Goal: Navigation & Orientation: Find specific page/section

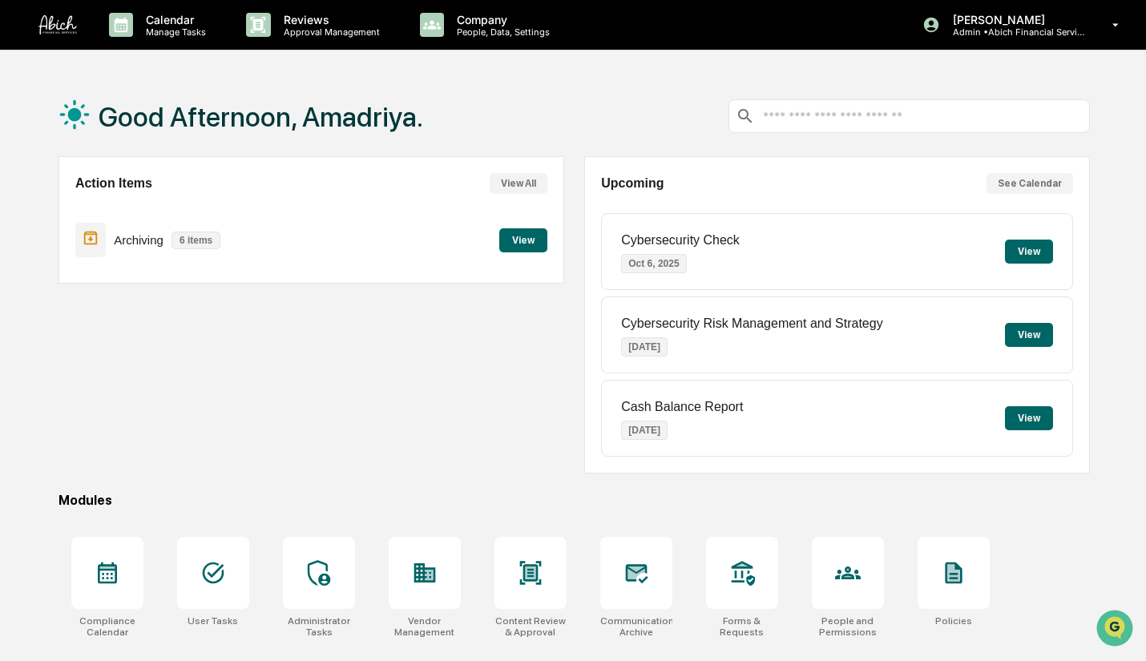
scroll to position [118, 0]
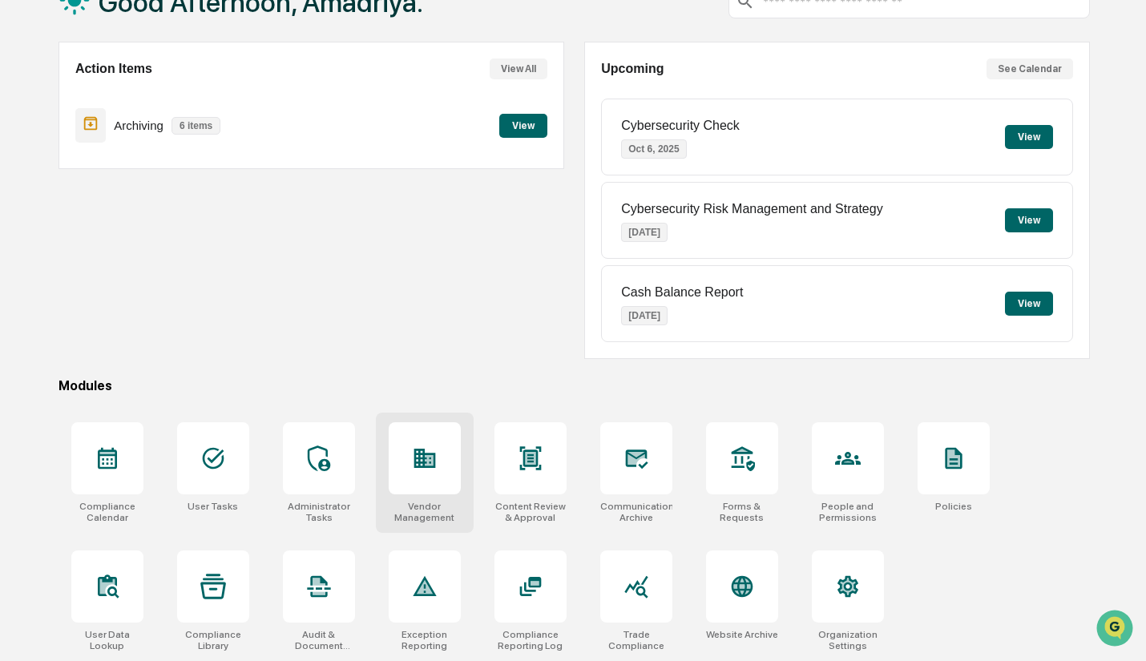
click at [441, 463] on div at bounding box center [425, 458] width 72 height 72
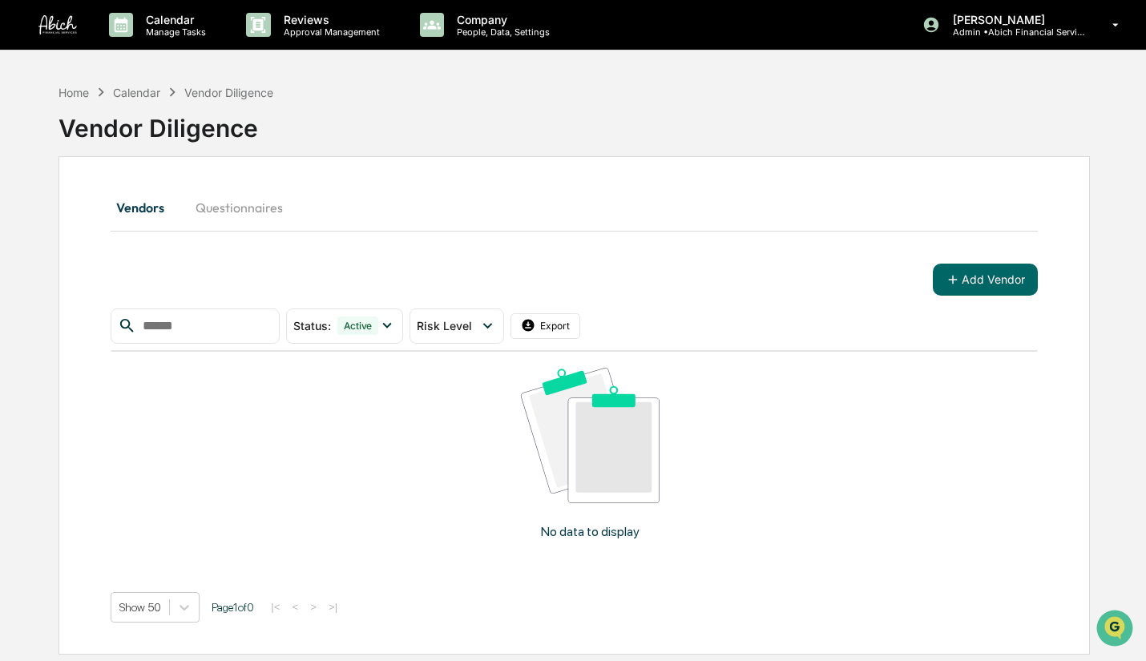
click at [224, 207] on button "Questionnaires" at bounding box center [239, 207] width 113 height 38
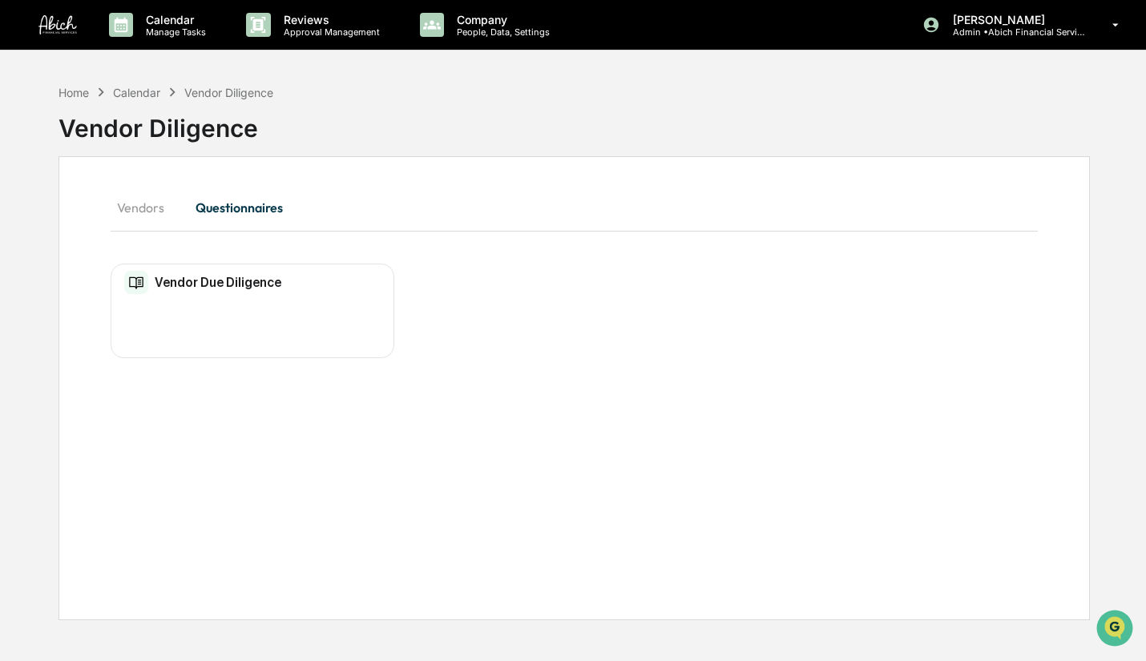
click at [139, 215] on button "Vendors" at bounding box center [147, 207] width 72 height 38
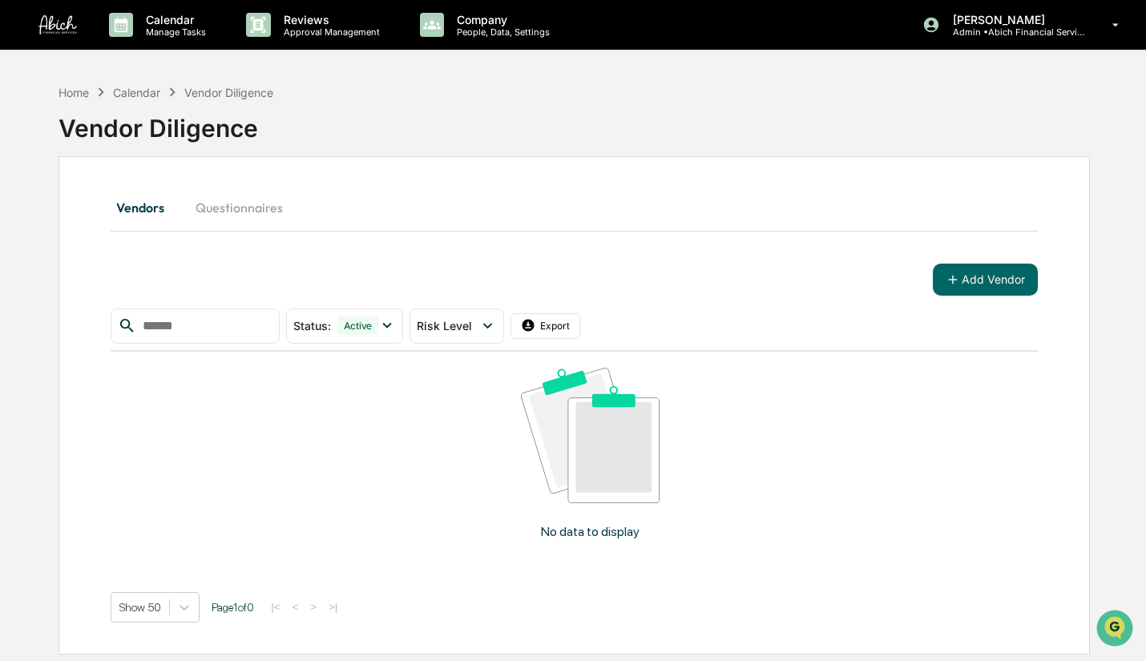
click at [57, 30] on img at bounding box center [57, 24] width 38 height 19
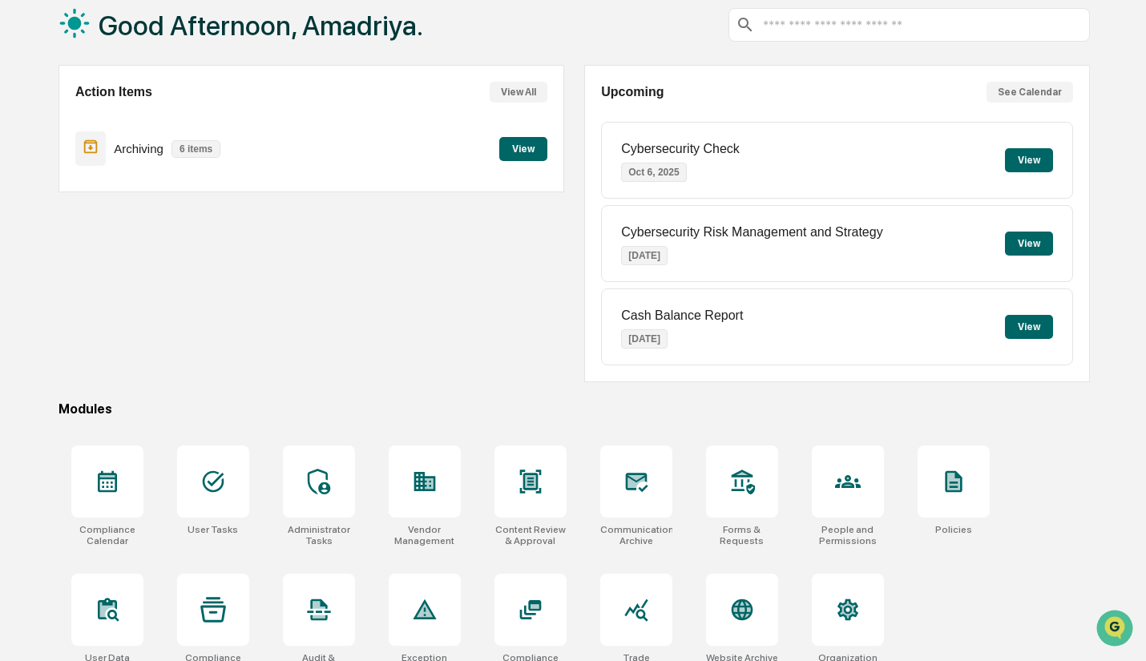
scroll to position [118, 0]
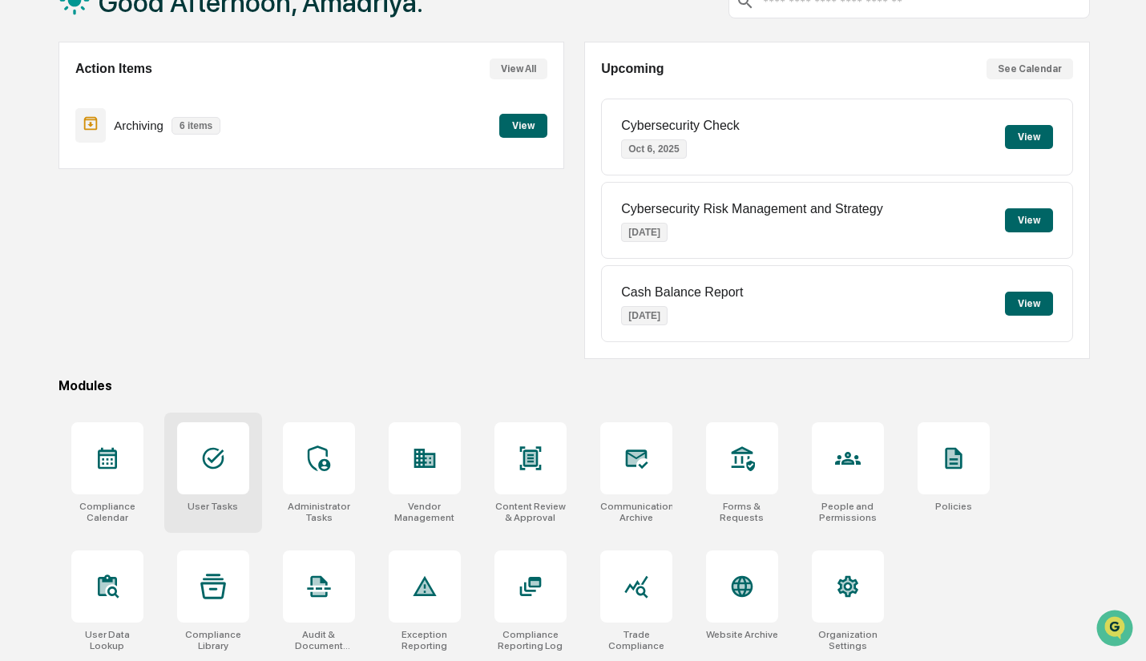
click at [211, 465] on icon at bounding box center [214, 459] width 22 height 22
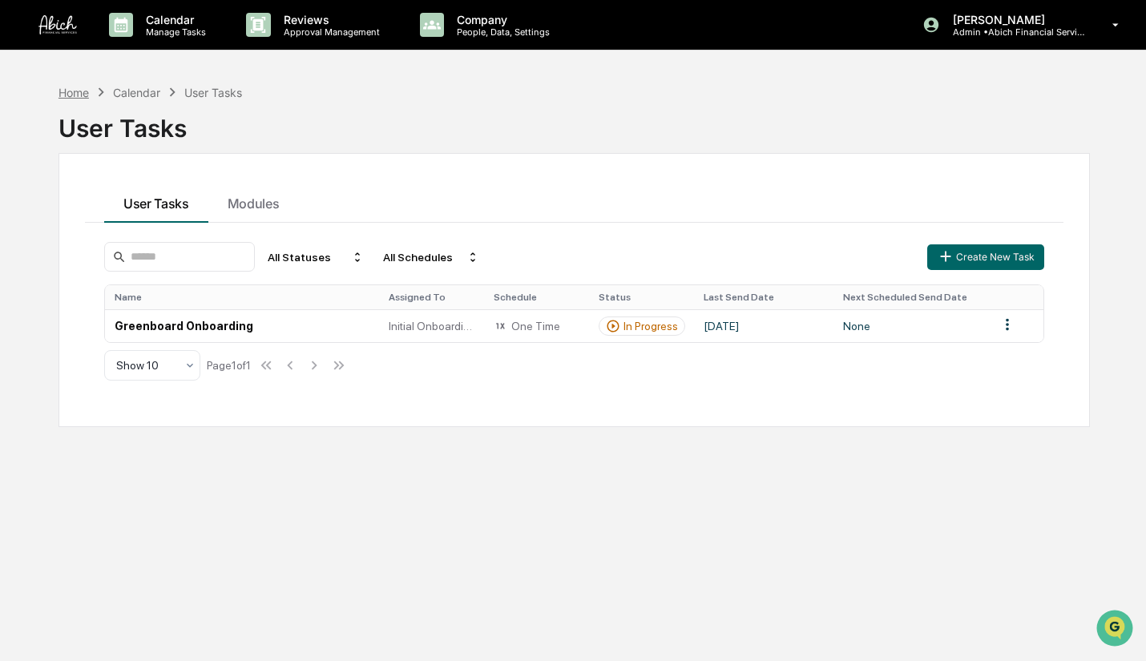
click at [70, 91] on div "Home" at bounding box center [74, 93] width 30 height 14
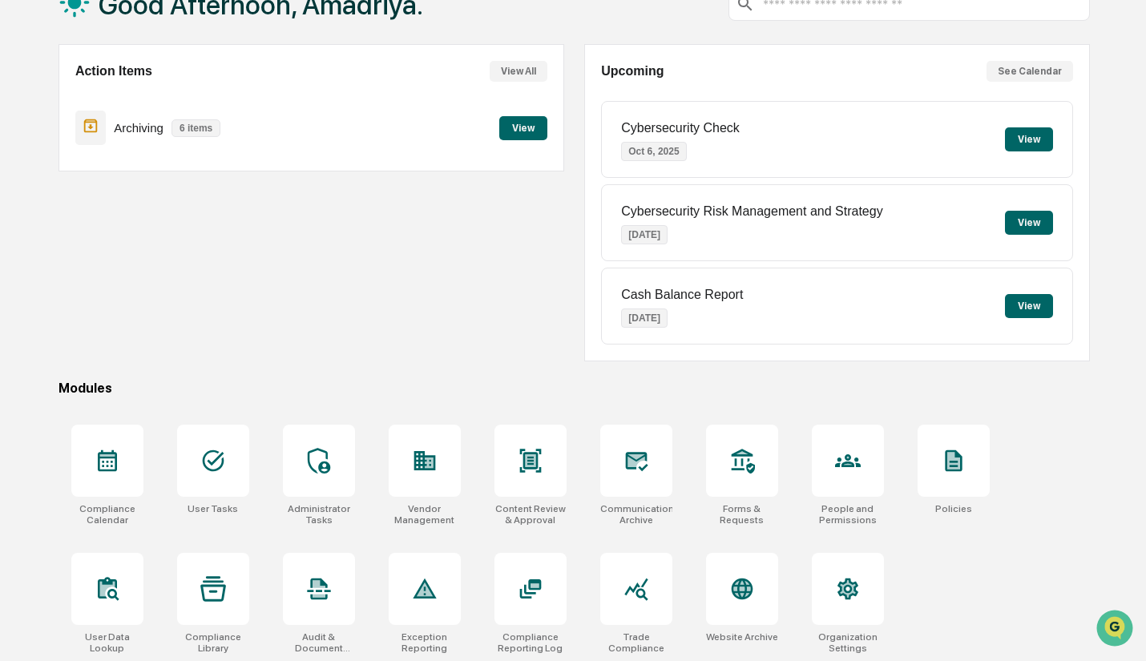
scroll to position [118, 0]
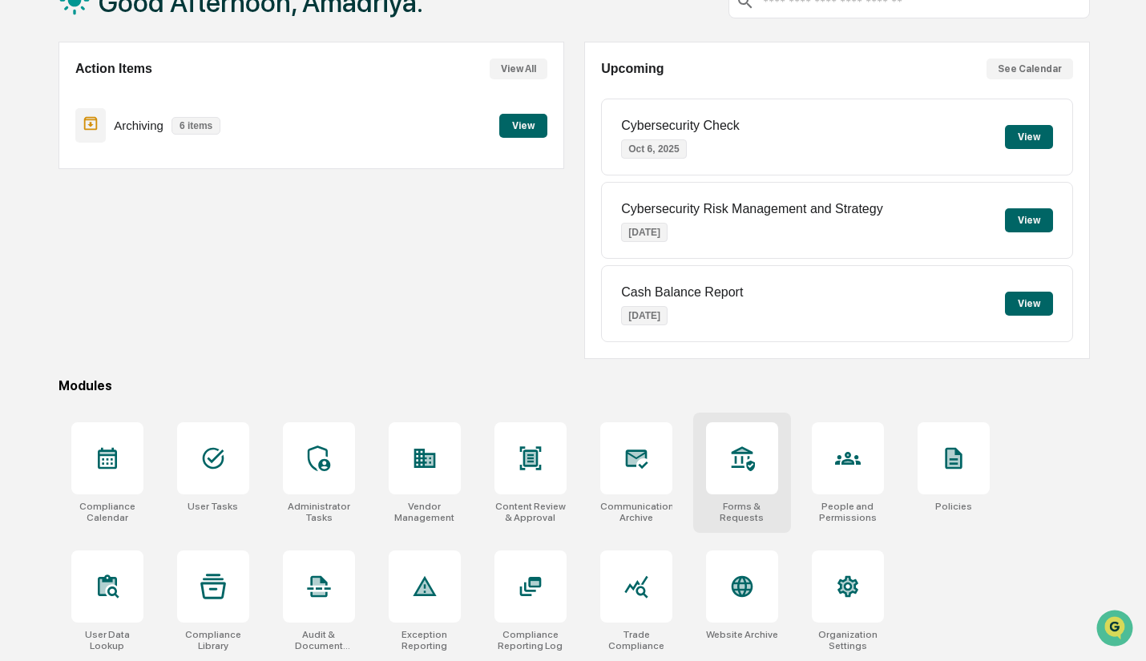
click at [736, 468] on icon at bounding box center [742, 459] width 26 height 26
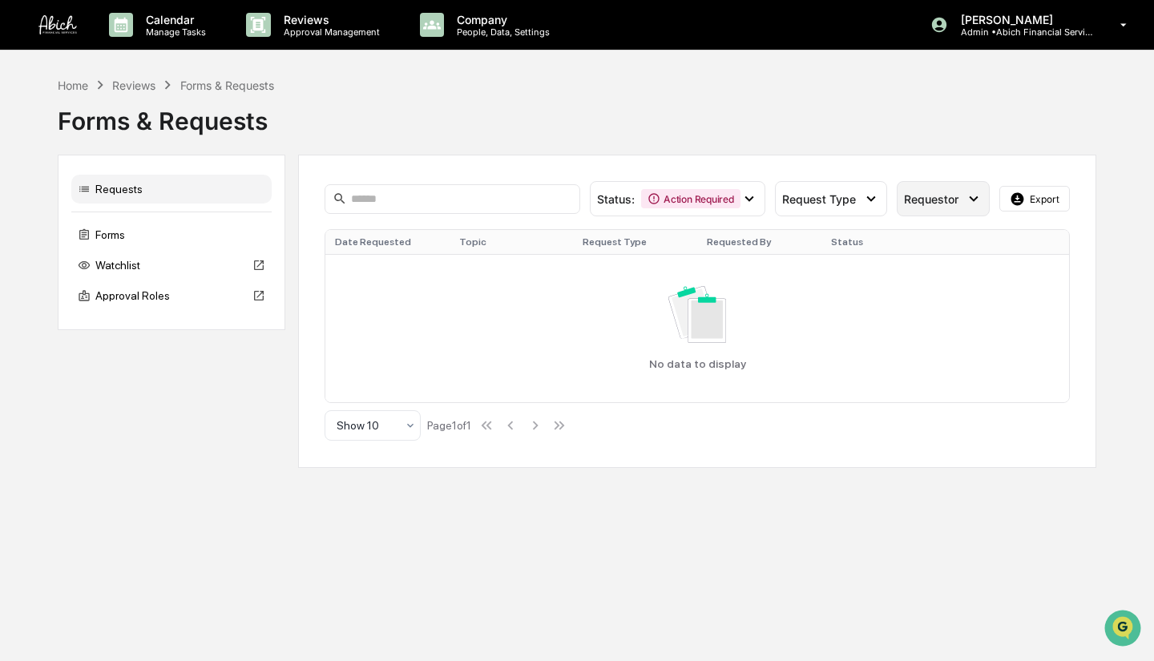
click at [968, 193] on icon at bounding box center [974, 199] width 18 height 18
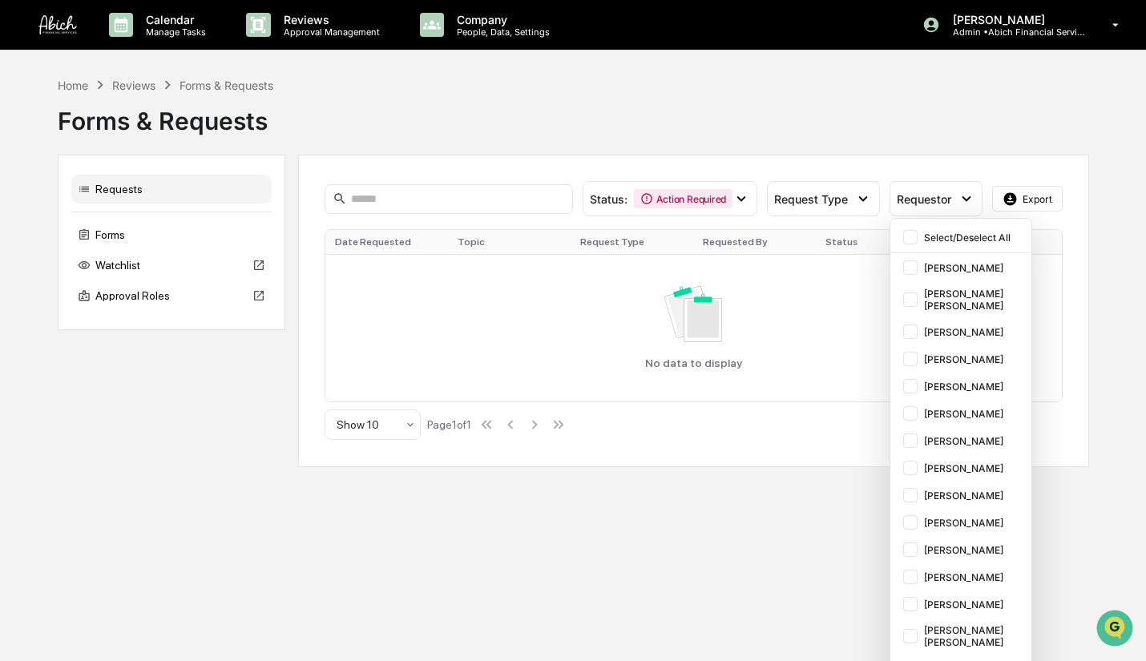
click at [164, 554] on div "Calendar Manage Tasks Reviews Approval Management Company People, Data, Setting…" at bounding box center [573, 330] width 1146 height 661
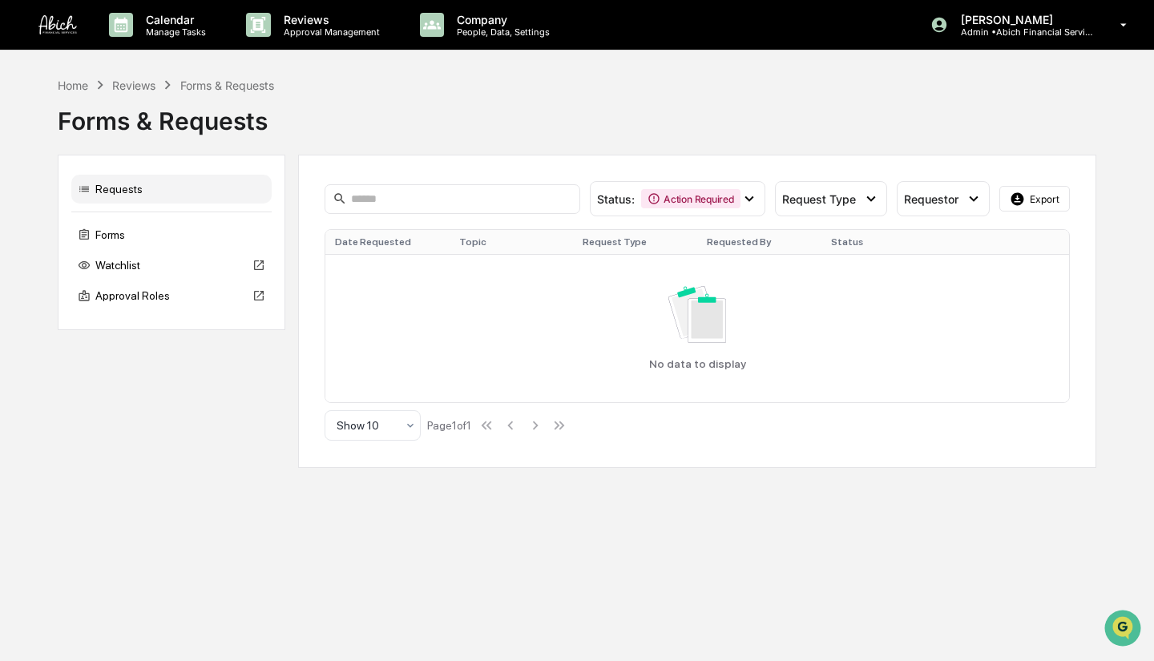
click at [173, 188] on div "Requests" at bounding box center [171, 189] width 200 height 29
click at [930, 77] on div "Home Reviews Forms & Requests Forms & Requests" at bounding box center [577, 109] width 1039 height 66
click at [188, 31] on p "Manage Tasks" at bounding box center [173, 31] width 81 height 11
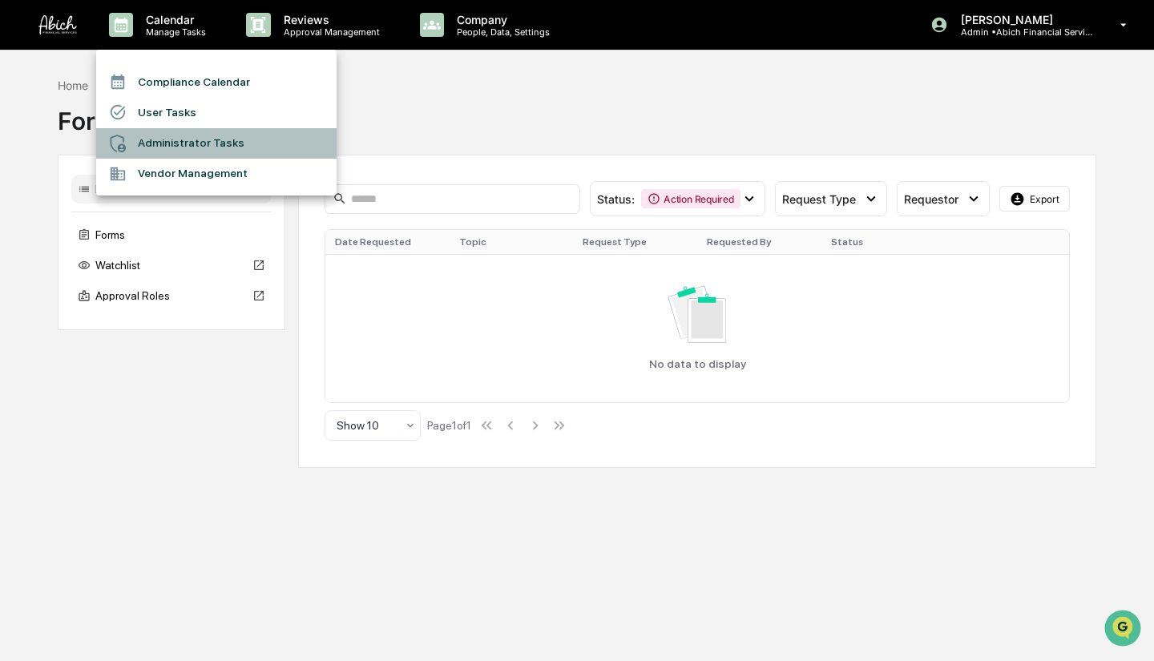
click at [212, 140] on li "Administrator Tasks" at bounding box center [216, 143] width 240 height 30
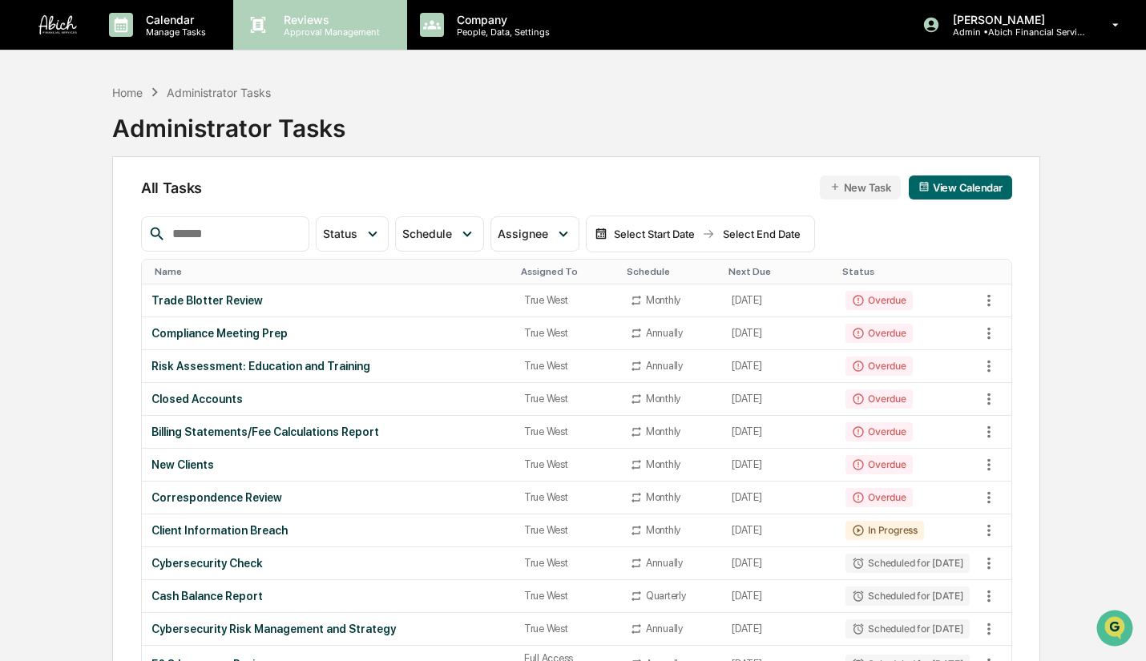
click at [301, 31] on p "Approval Management" at bounding box center [329, 31] width 117 height 11
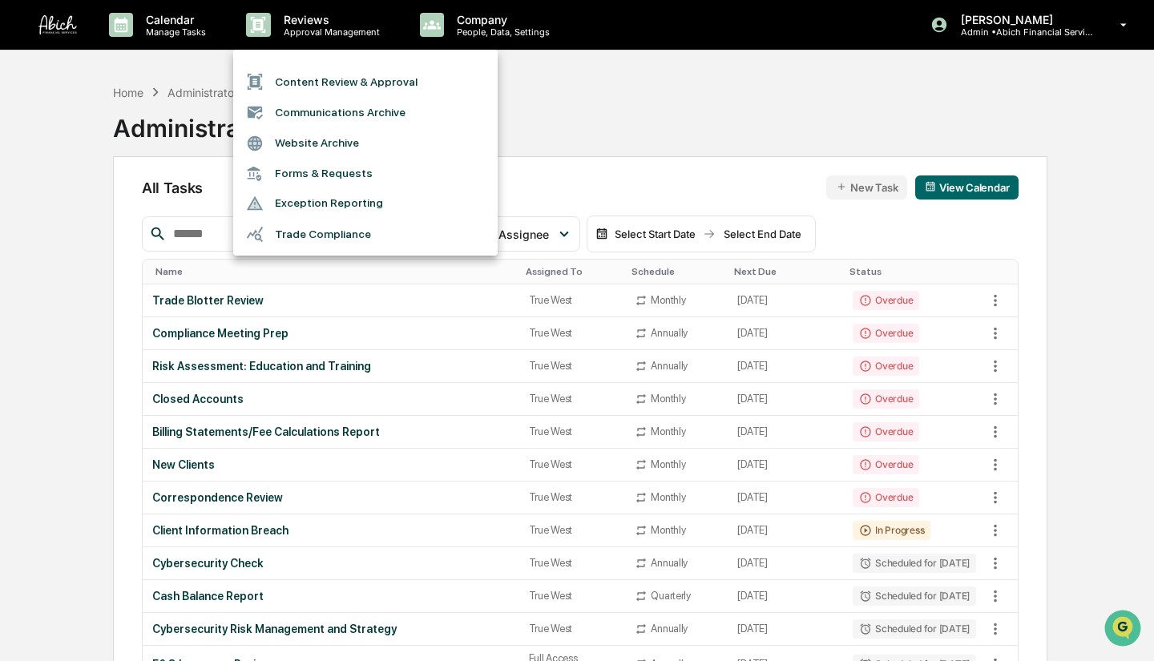
click at [345, 196] on li "Exception Reporting" at bounding box center [365, 203] width 265 height 30
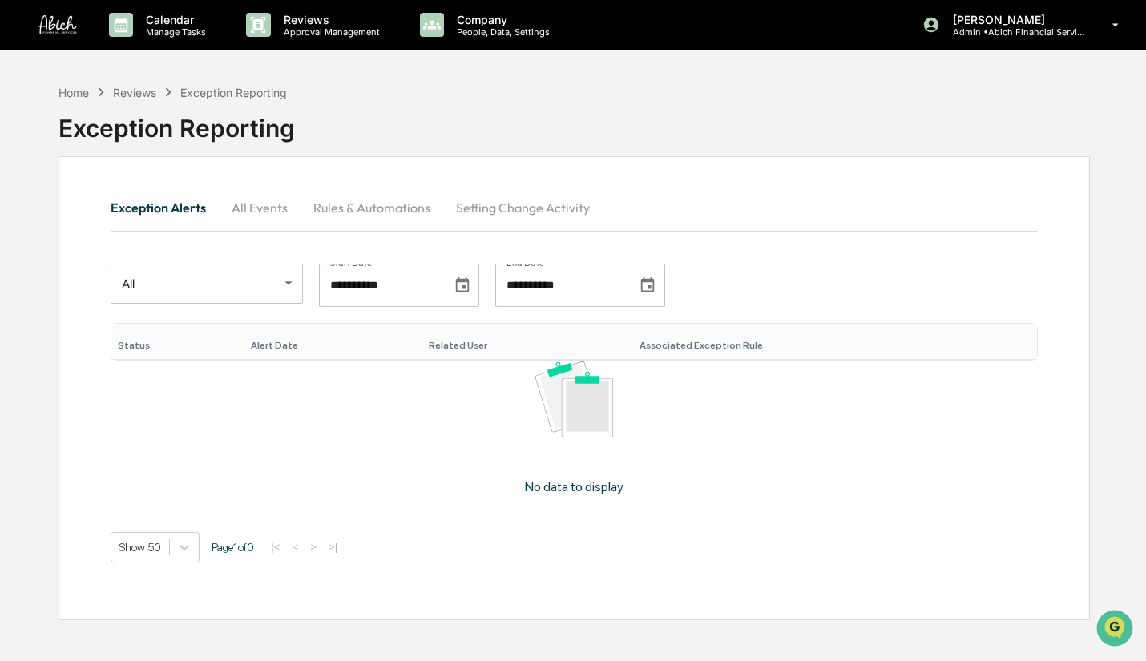
click at [269, 216] on button "All Events" at bounding box center [260, 207] width 82 height 38
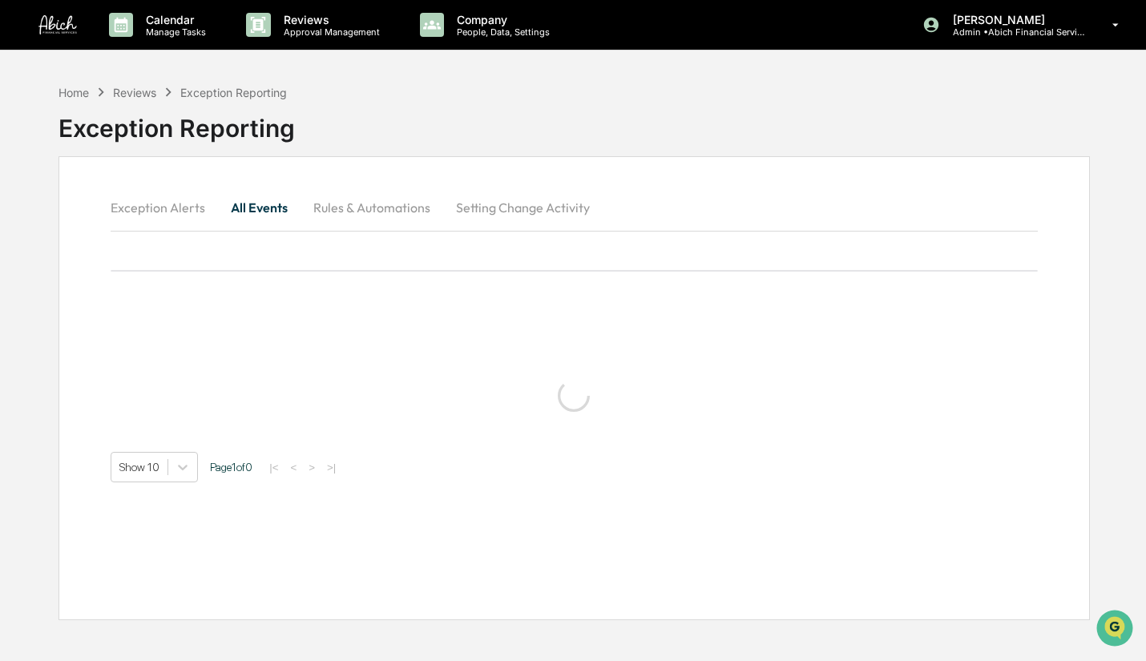
click at [500, 228] on div "Exception Alerts All Events Rules & Automations Setting Change Activity Show 10…" at bounding box center [574, 335] width 927 height 295
click at [156, 210] on button "Exception Alerts" at bounding box center [164, 207] width 107 height 38
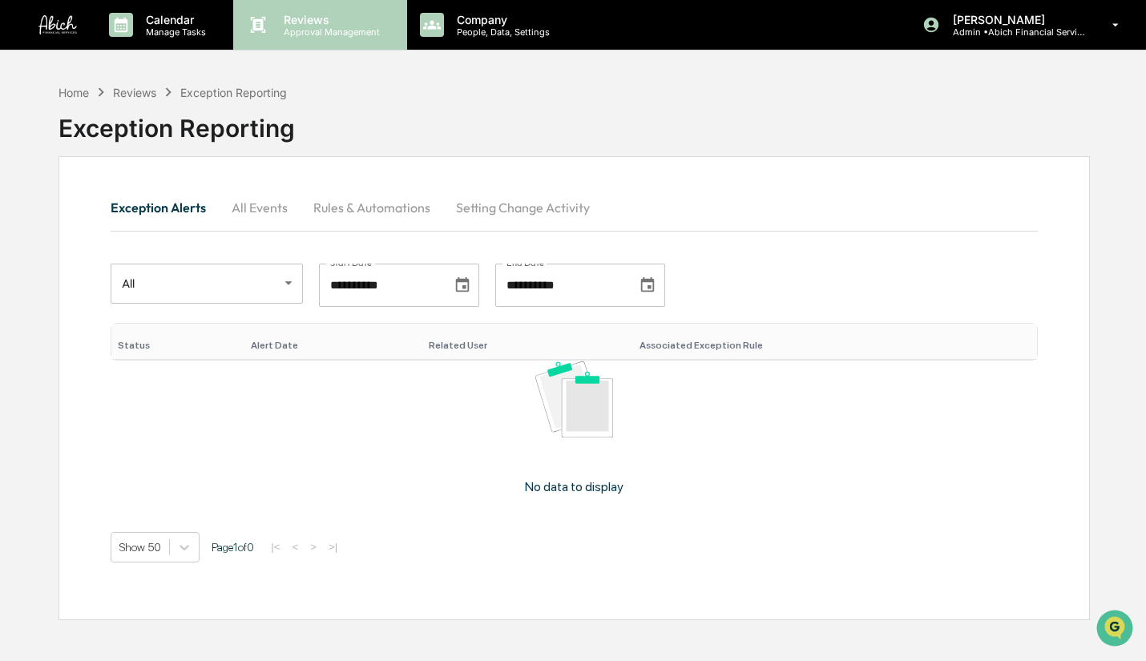
click at [322, 29] on p "Approval Management" at bounding box center [329, 31] width 117 height 11
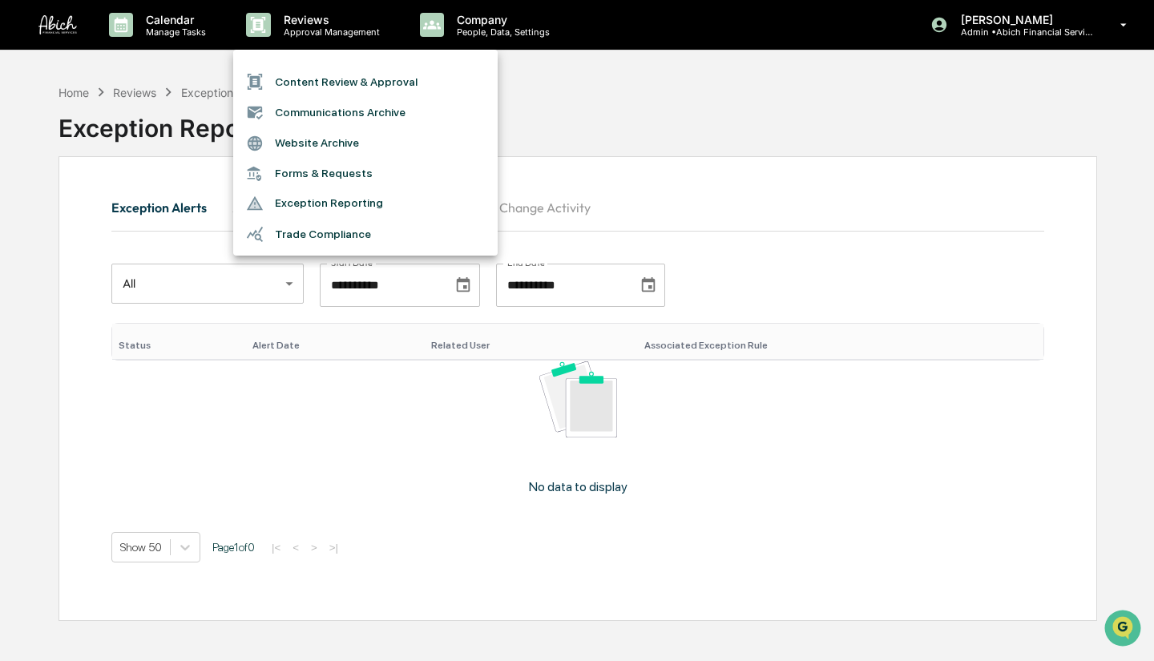
click at [582, 60] on div at bounding box center [577, 330] width 1154 height 661
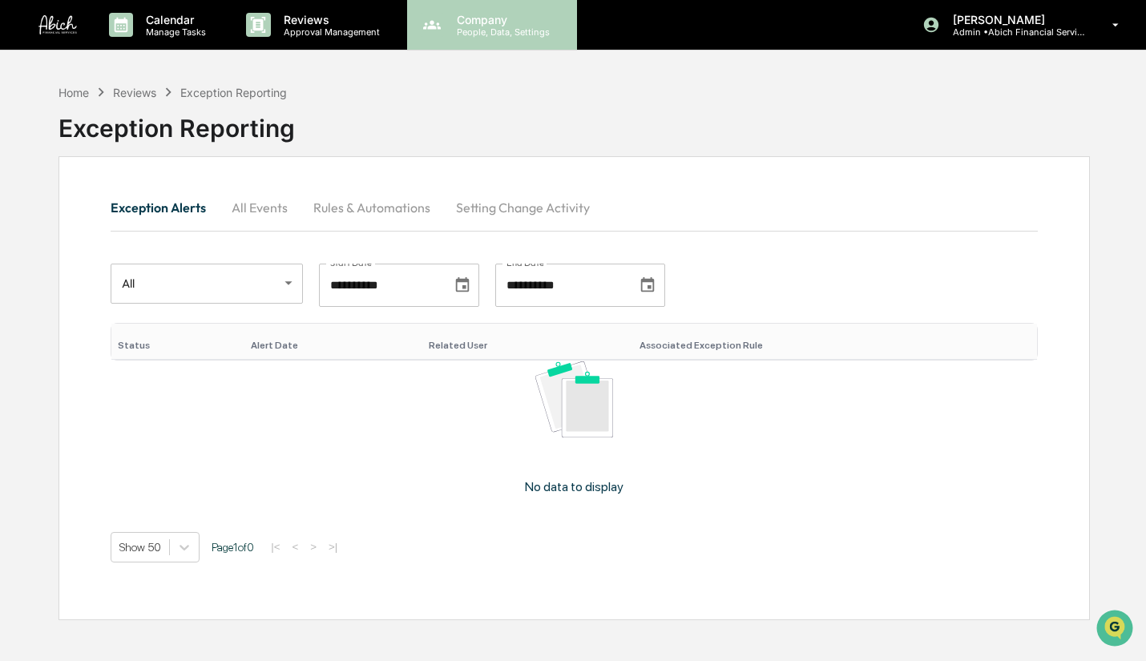
click at [486, 30] on p "People, Data, Settings" at bounding box center [501, 31] width 114 height 11
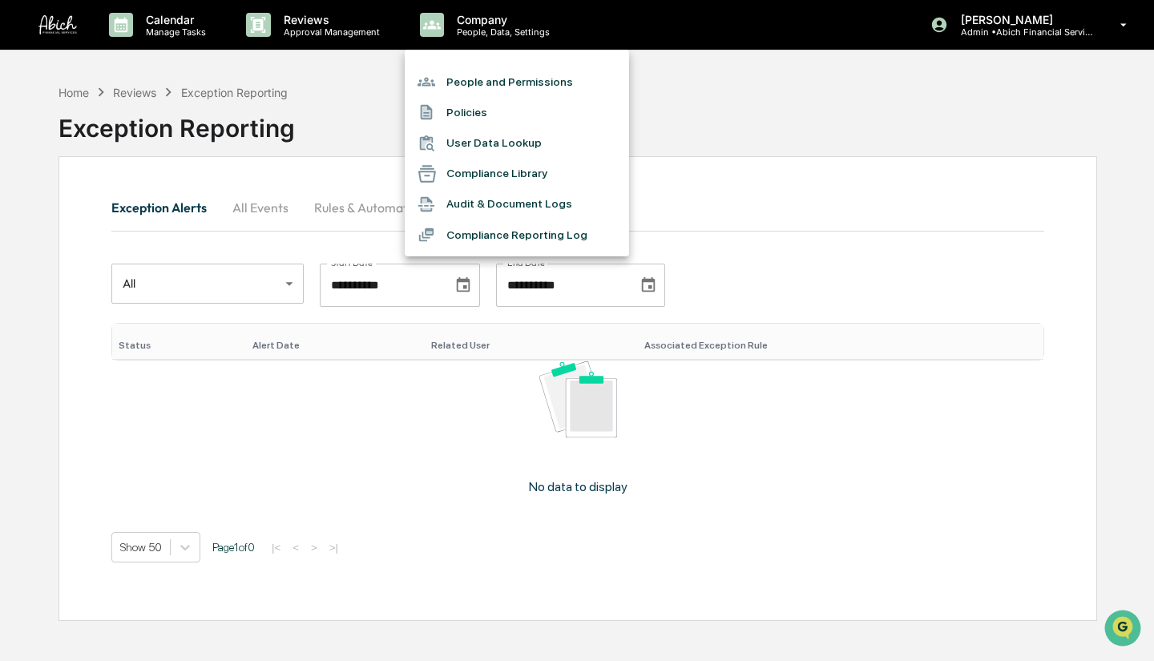
click at [594, 208] on li "Audit & Document Logs" at bounding box center [517, 204] width 224 height 30
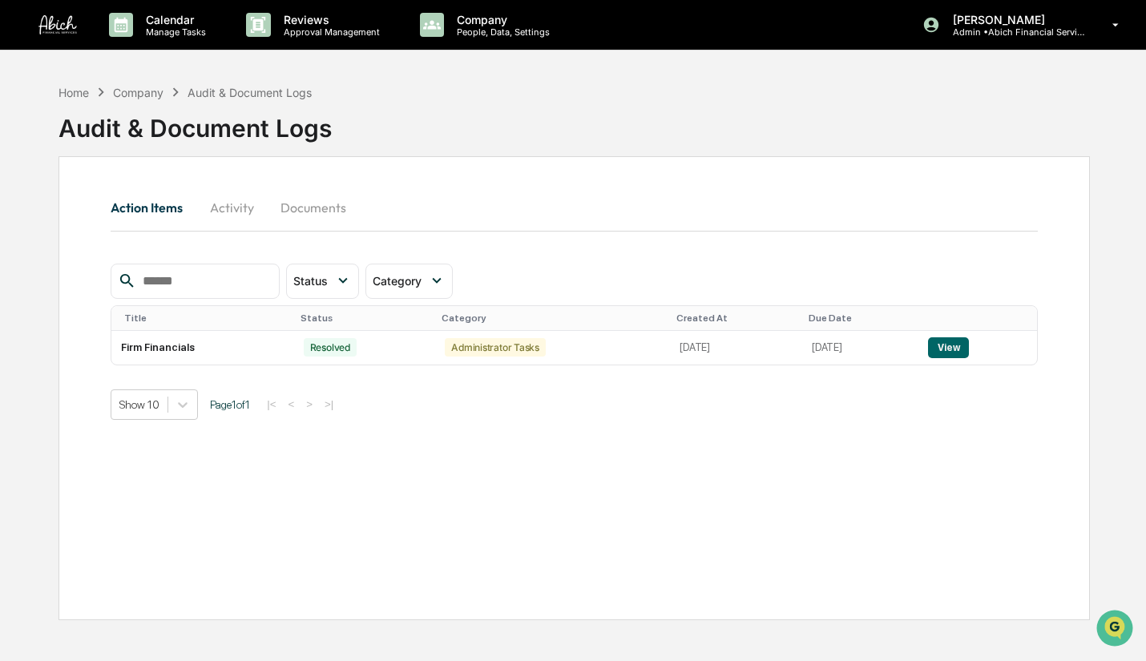
click at [235, 200] on button "Activity" at bounding box center [232, 207] width 72 height 38
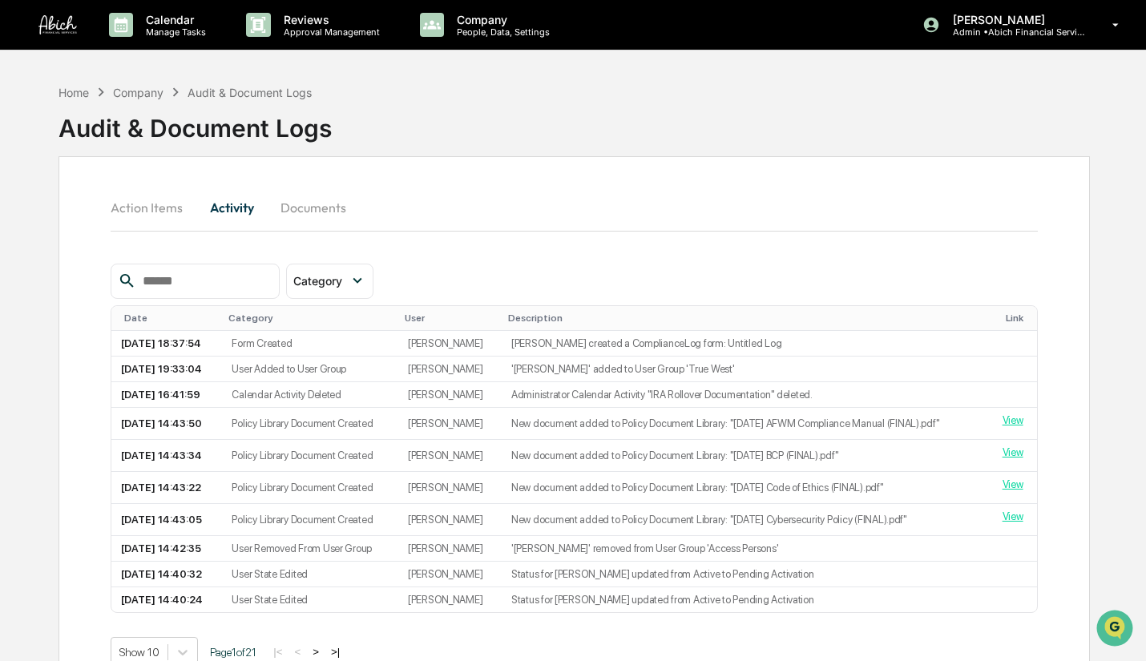
click at [312, 211] on button "Documents" at bounding box center [313, 207] width 91 height 38
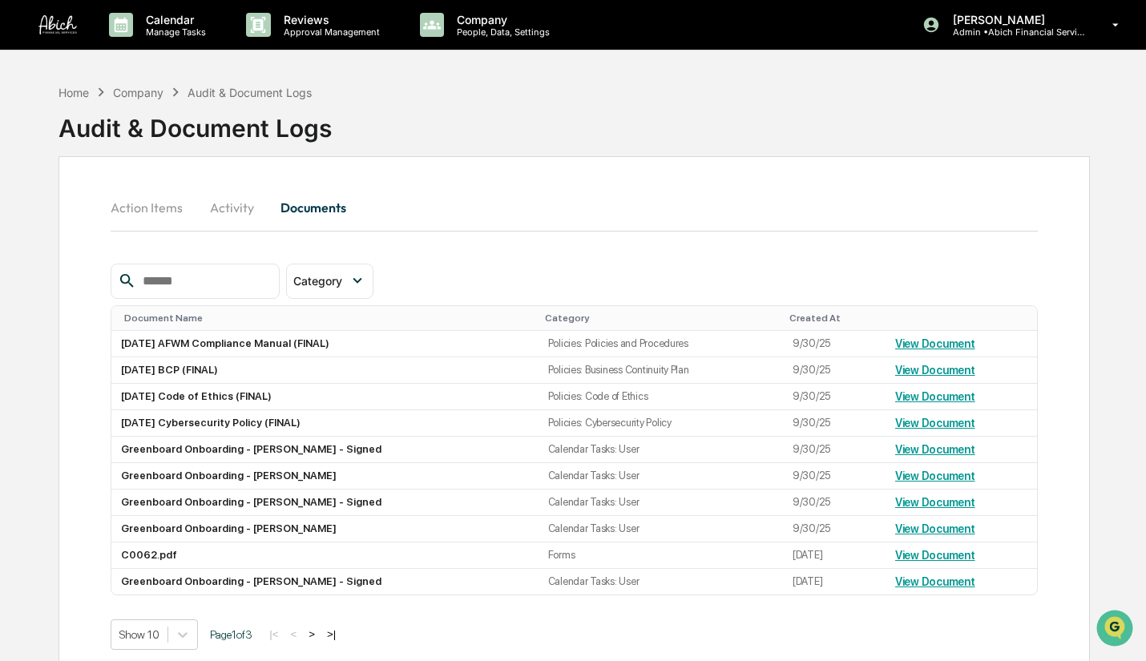
click at [242, 208] on button "Activity" at bounding box center [232, 207] width 72 height 38
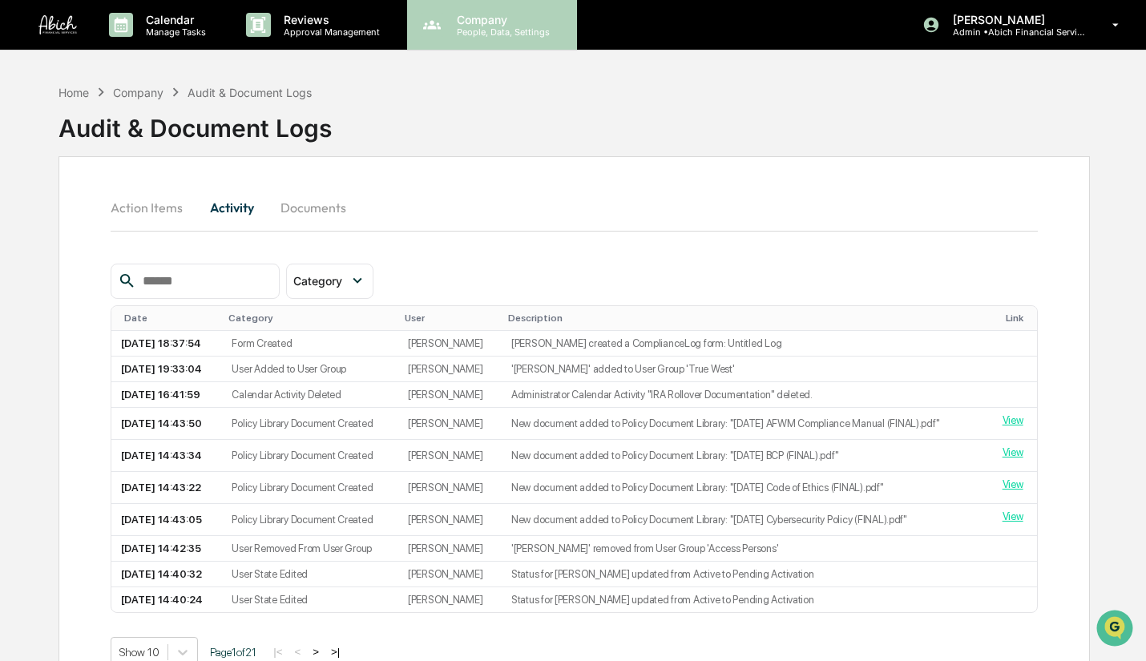
click at [486, 26] on p "People, Data, Settings" at bounding box center [501, 31] width 114 height 11
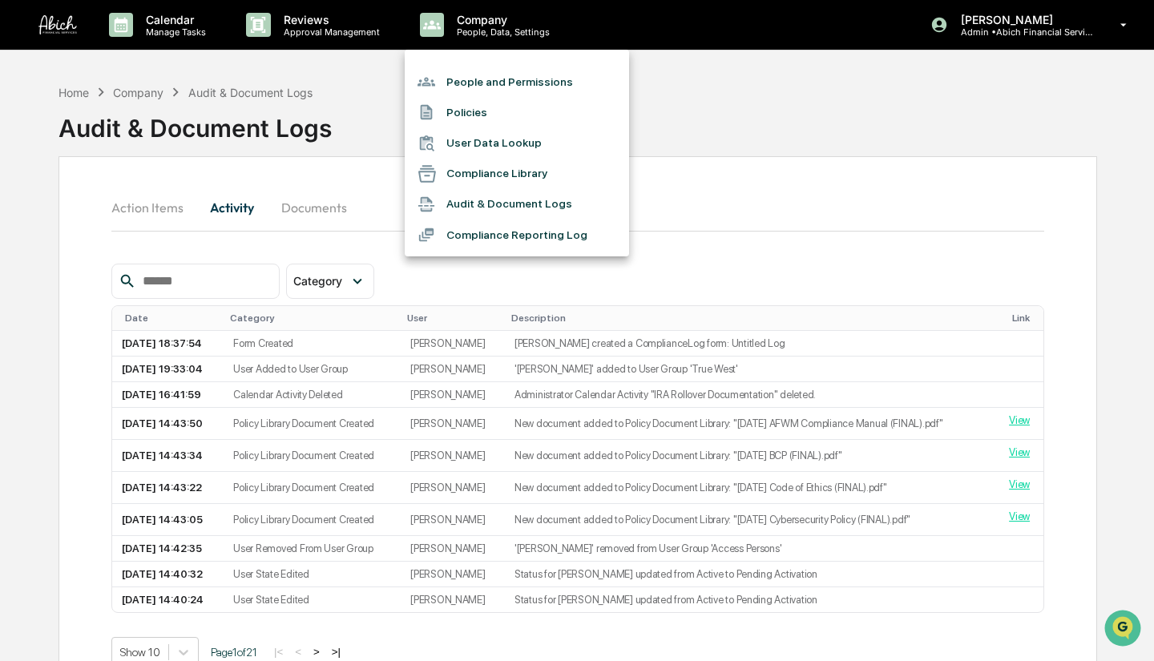
click at [697, 247] on div at bounding box center [577, 330] width 1154 height 661
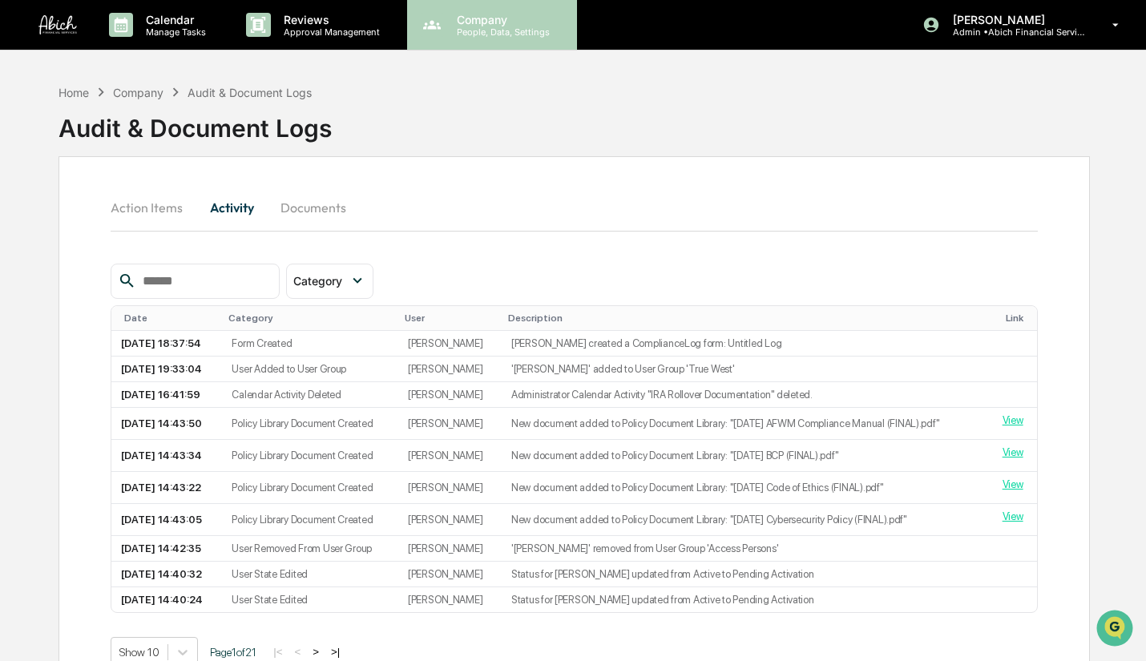
click at [494, 22] on p "Company" at bounding box center [501, 20] width 114 height 14
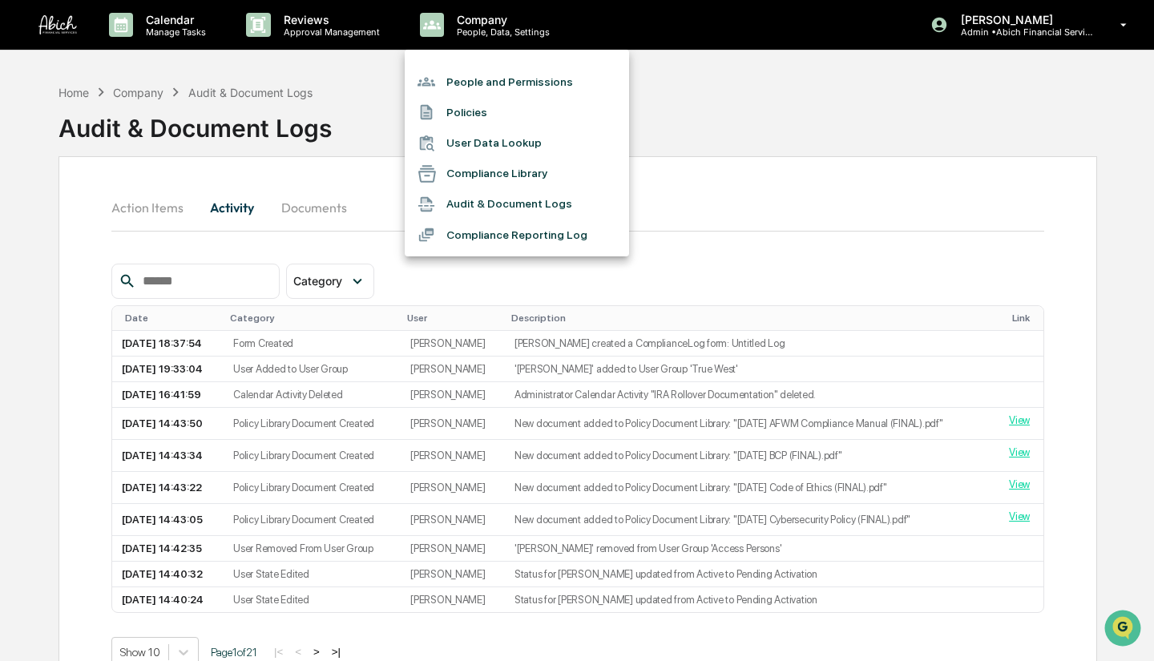
click at [532, 232] on li "Compliance Reporting Log" at bounding box center [517, 235] width 224 height 30
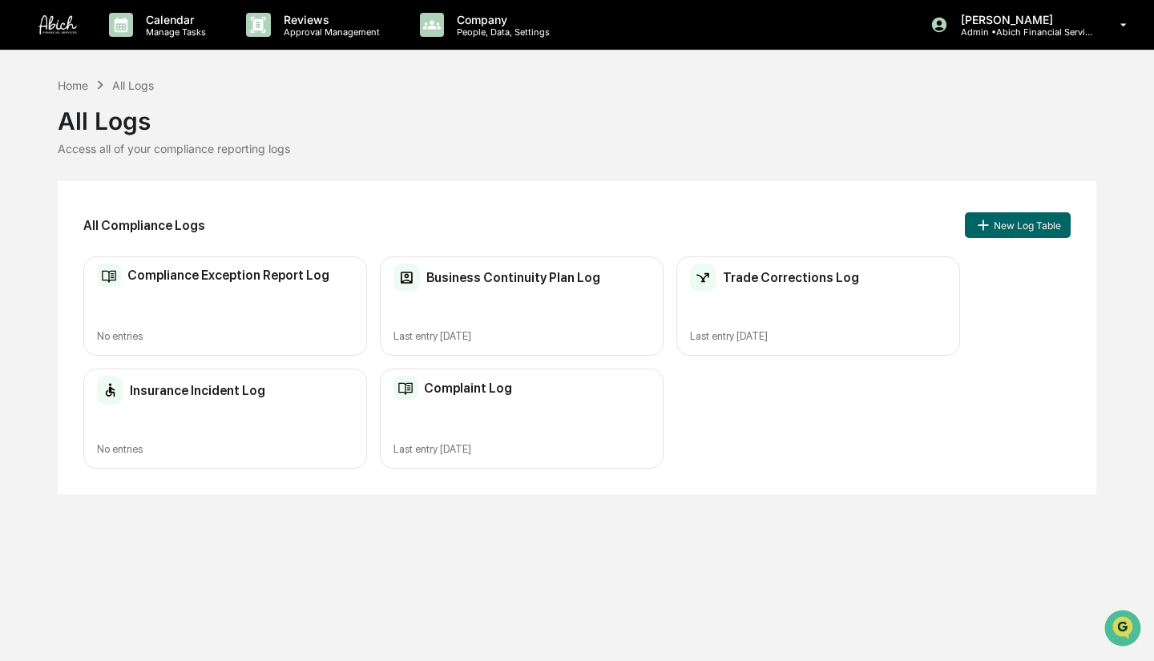
click at [531, 436] on div "Complaint Log Last entry Sep 26, 2025" at bounding box center [522, 419] width 284 height 100
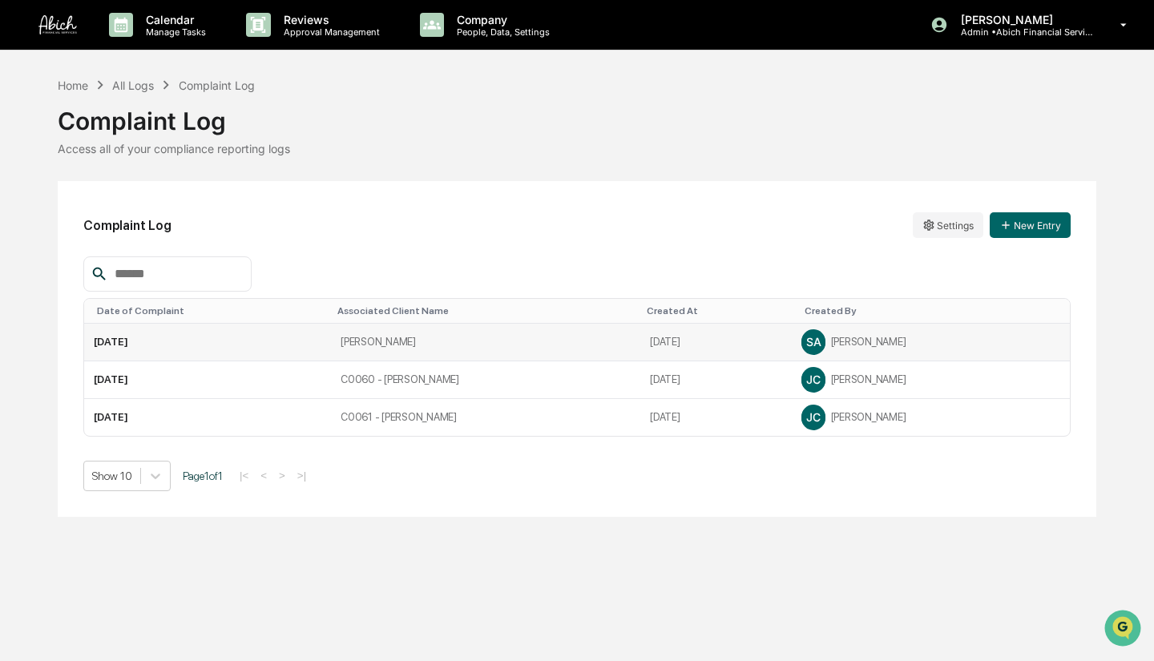
click at [344, 346] on td "Terrie Clifford" at bounding box center [485, 343] width 309 height 38
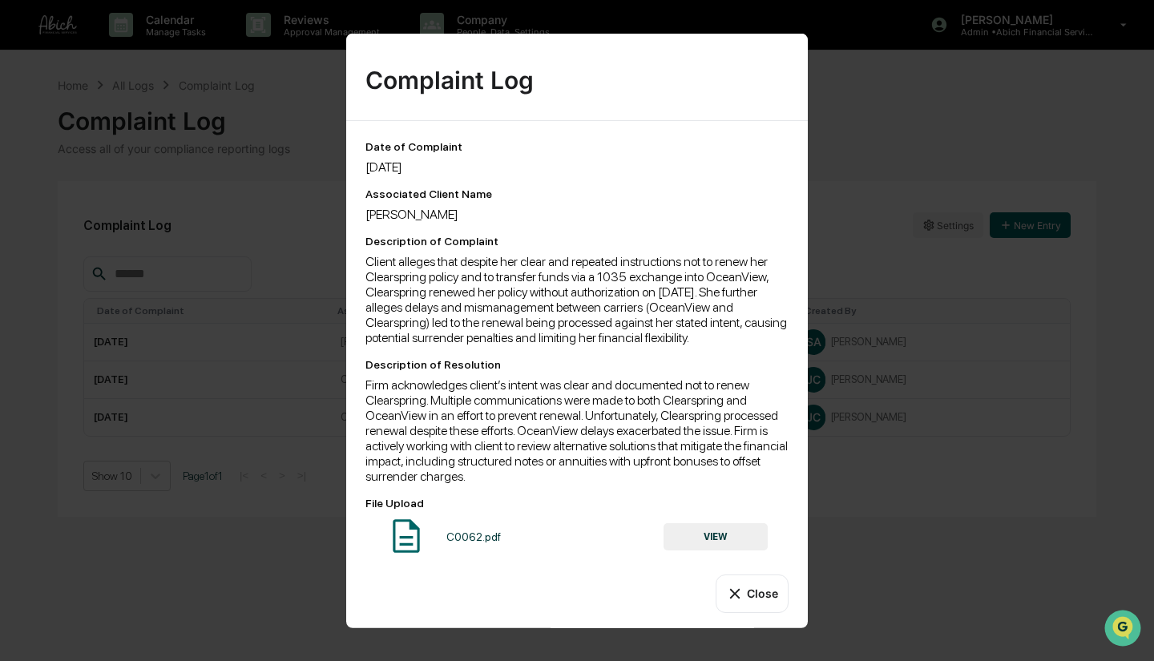
click at [756, 601] on button "Close" at bounding box center [752, 593] width 73 height 38
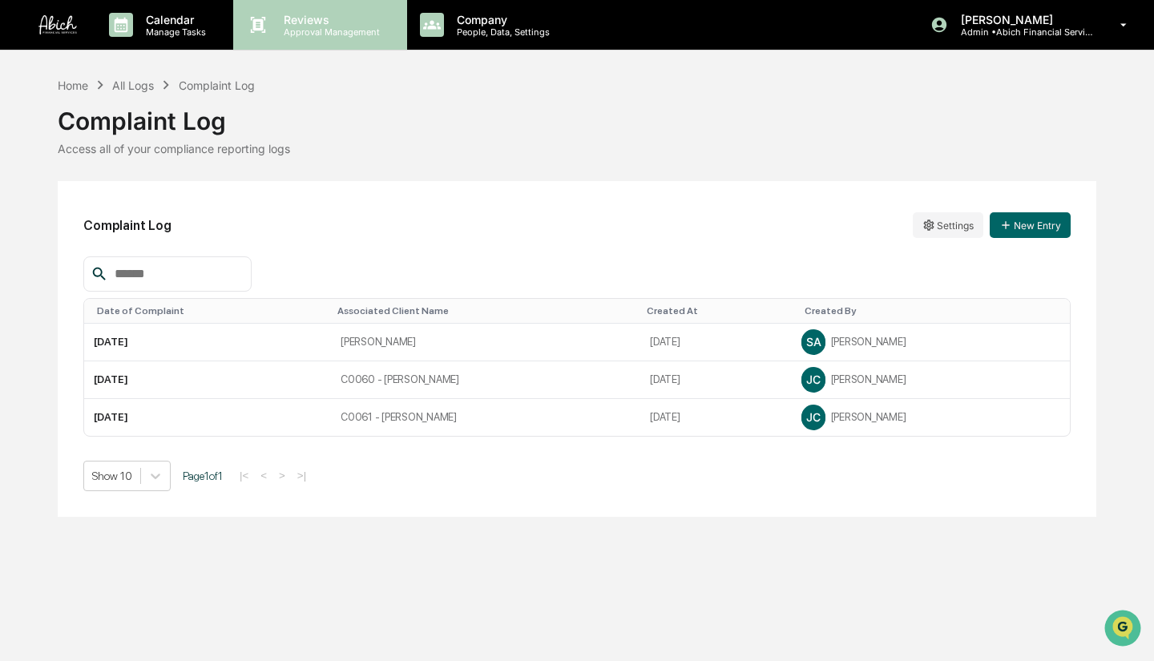
click at [300, 26] on p "Approval Management" at bounding box center [329, 31] width 117 height 11
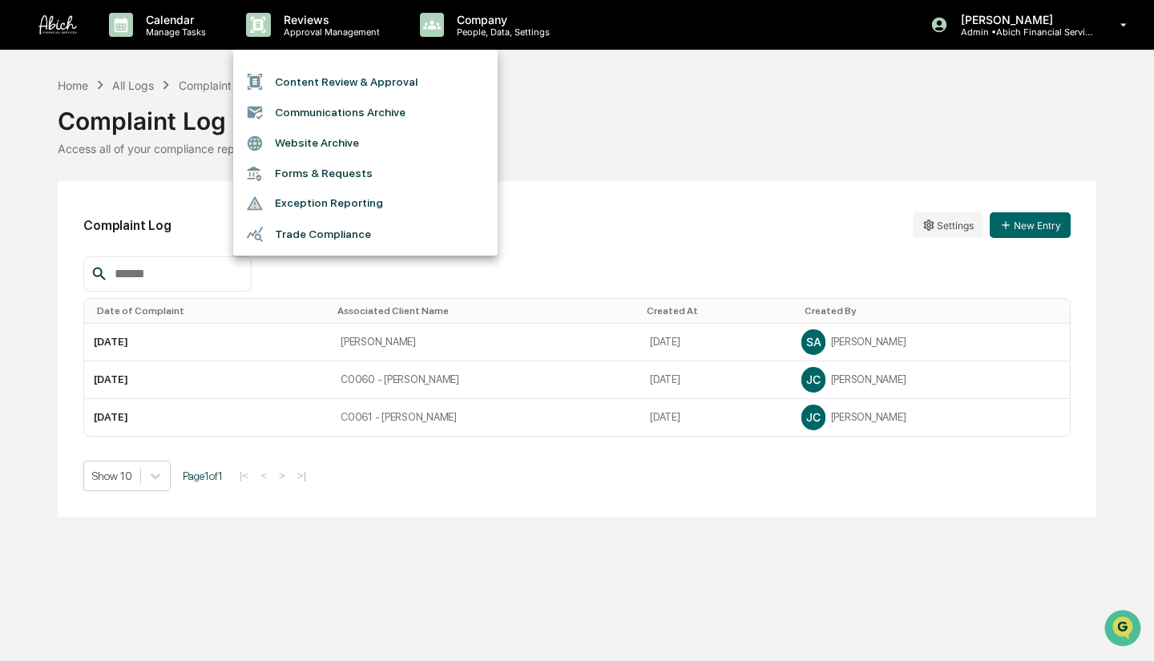
click at [467, 28] on div at bounding box center [577, 330] width 1154 height 661
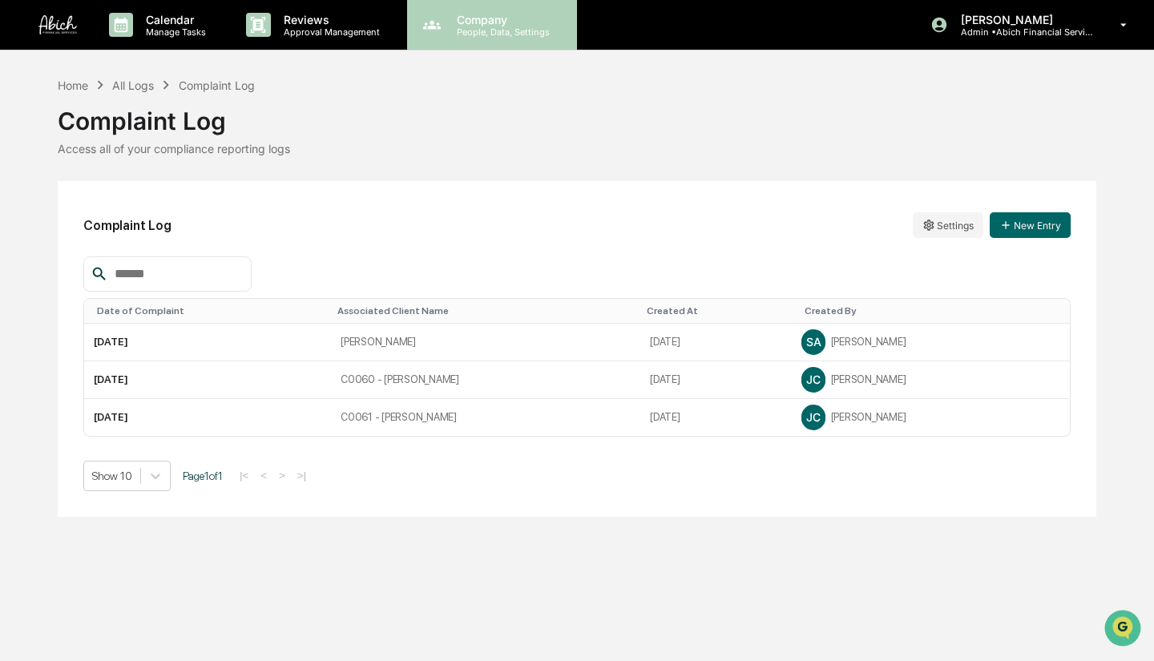
click at [475, 25] on p "Company" at bounding box center [501, 20] width 114 height 14
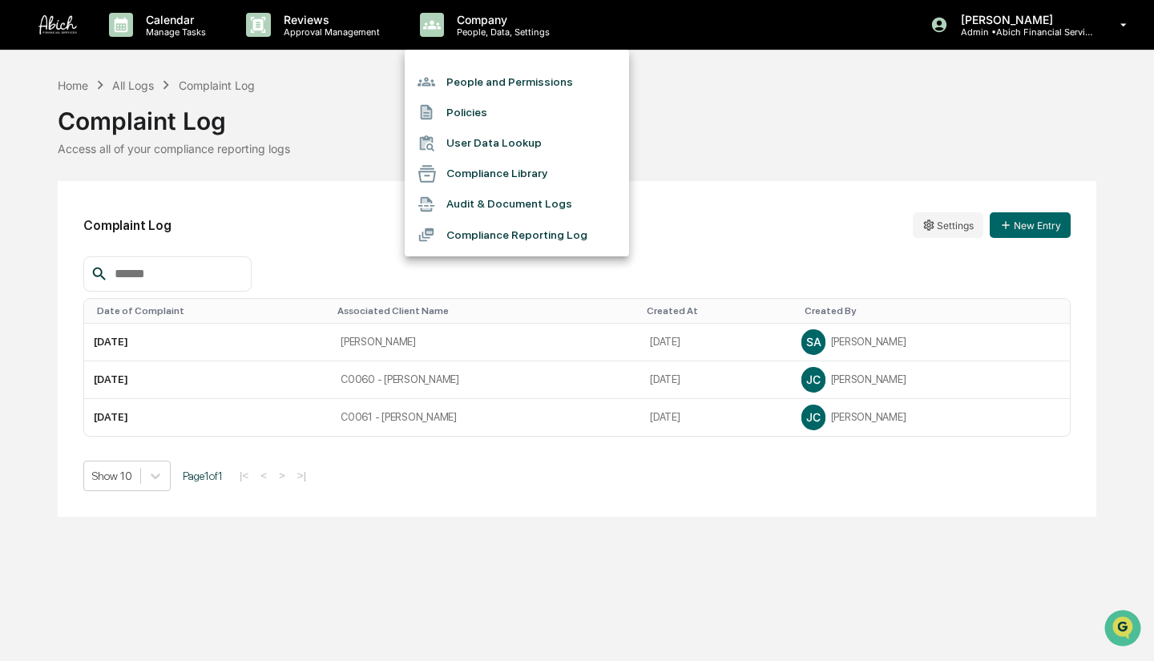
click at [497, 79] on li "People and Permissions" at bounding box center [517, 82] width 224 height 30
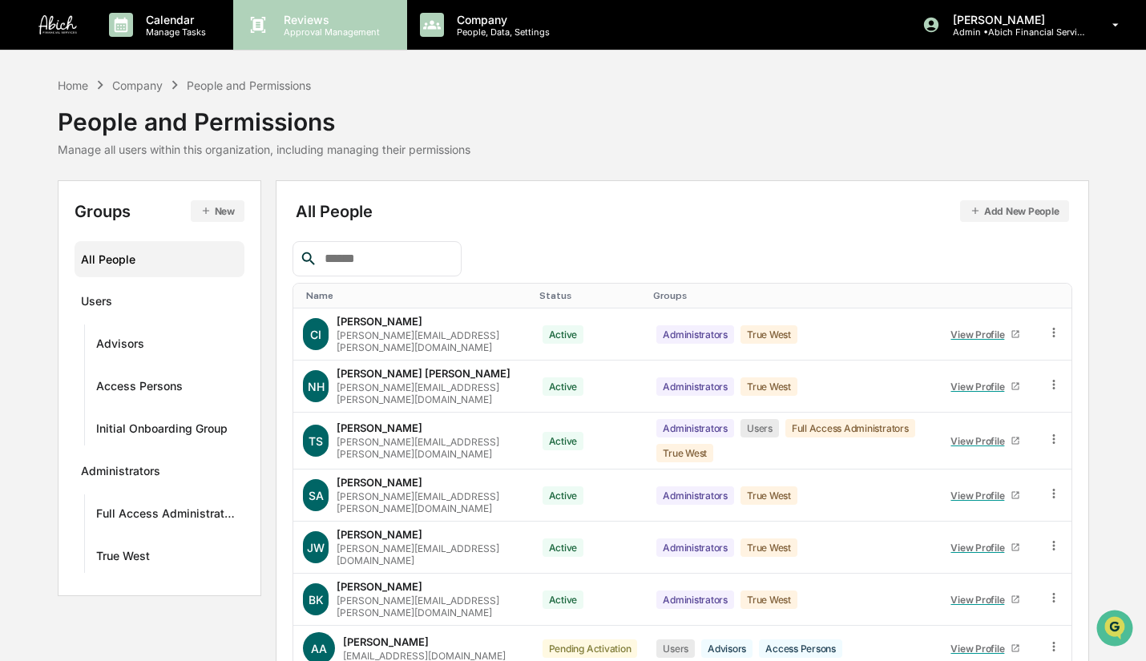
click at [337, 30] on p "Approval Management" at bounding box center [329, 31] width 117 height 11
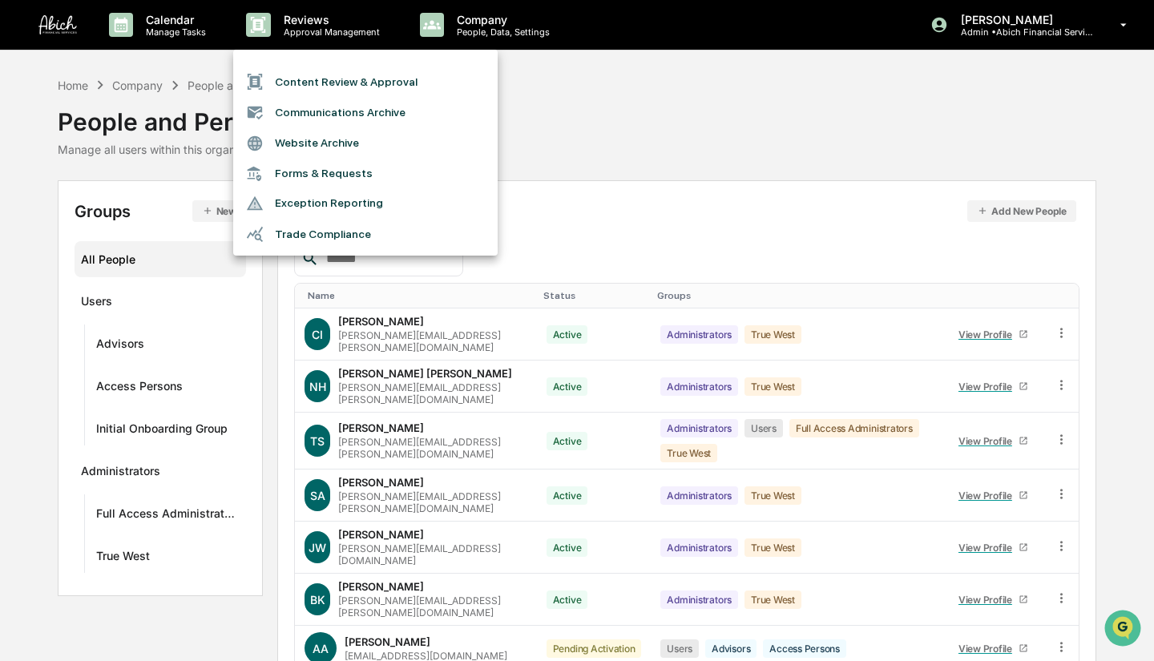
click at [350, 72] on li "Content Review & Approval" at bounding box center [365, 82] width 265 height 30
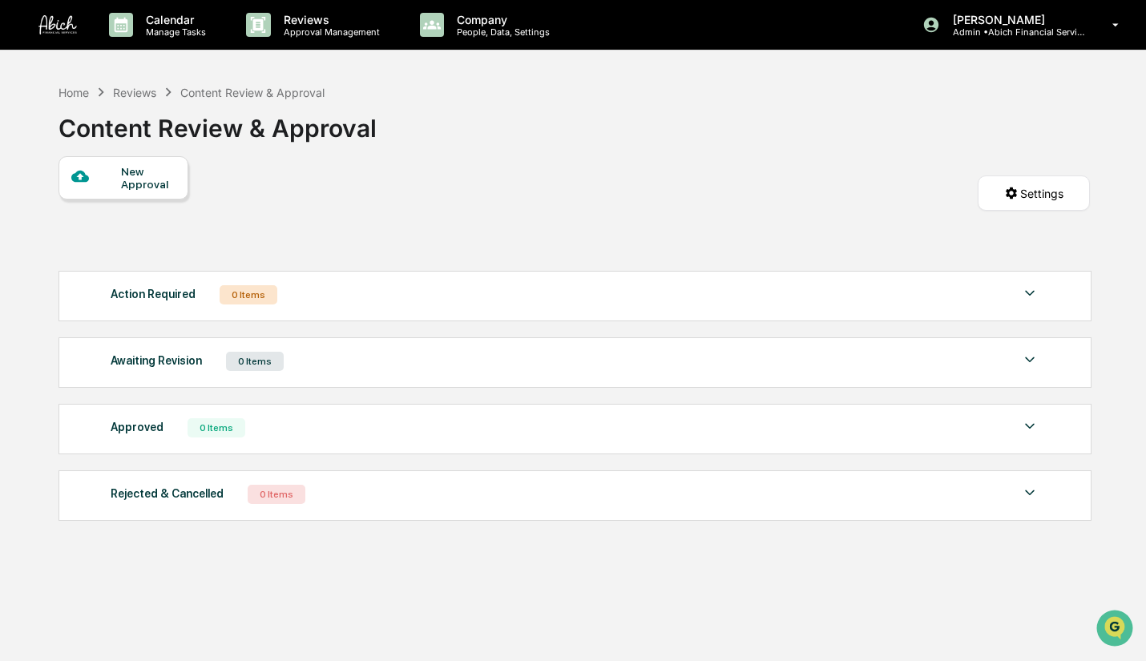
click at [159, 178] on div "New Approval" at bounding box center [148, 178] width 54 height 26
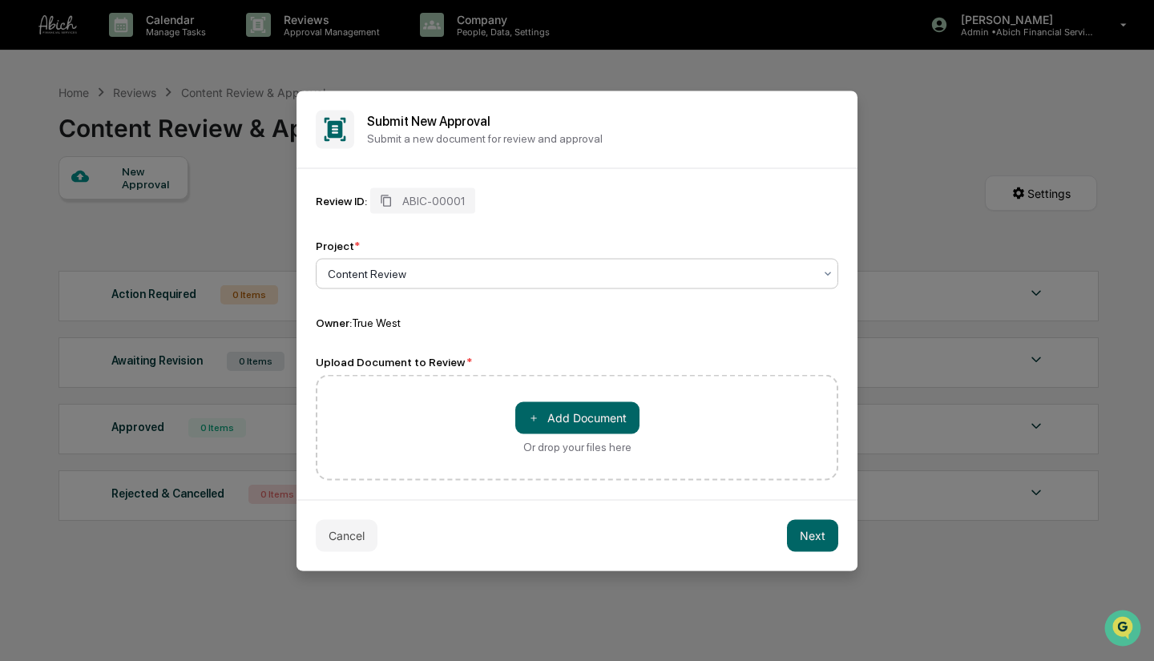
click at [798, 147] on div "Submit New Approval Submit a new document for review and approval" at bounding box center [577, 130] width 561 height 78
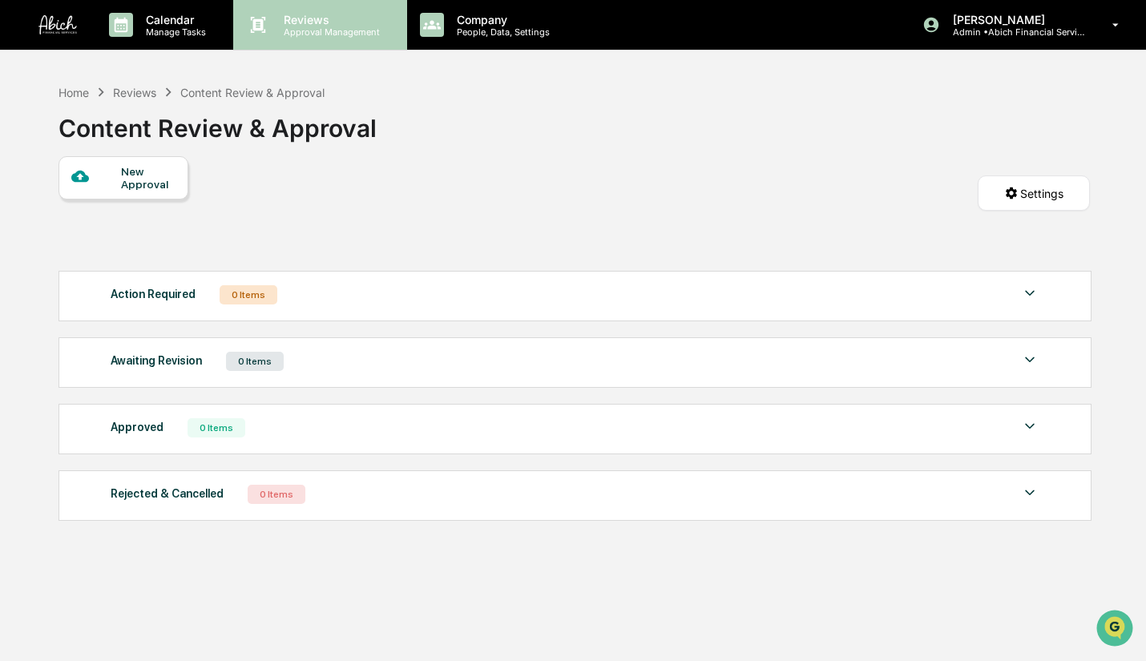
click at [318, 20] on p "Reviews" at bounding box center [329, 20] width 117 height 14
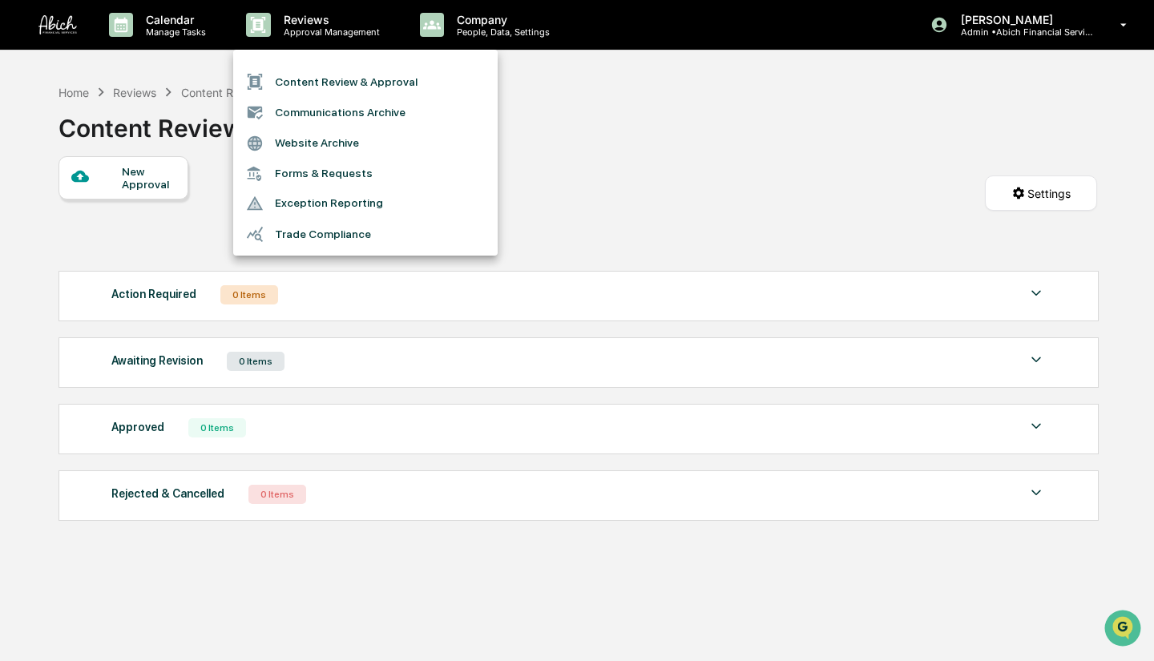
click at [342, 103] on li "Communications Archive" at bounding box center [365, 112] width 265 height 30
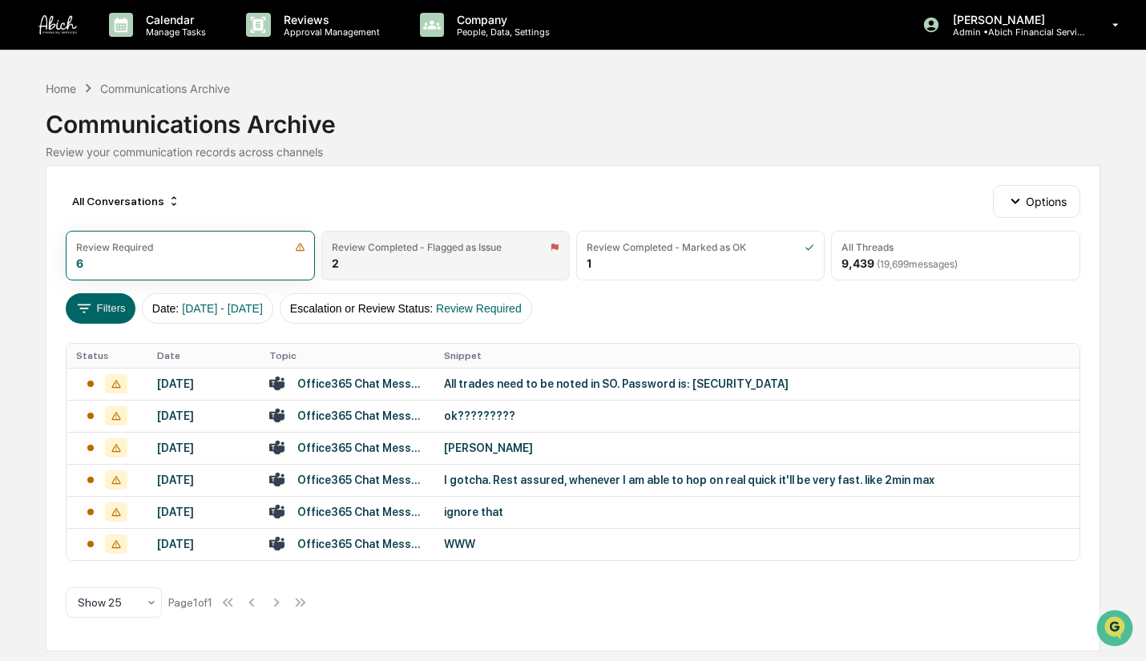
click at [480, 265] on div "Review Completed - Flagged as Issue 2" at bounding box center [445, 256] width 249 height 50
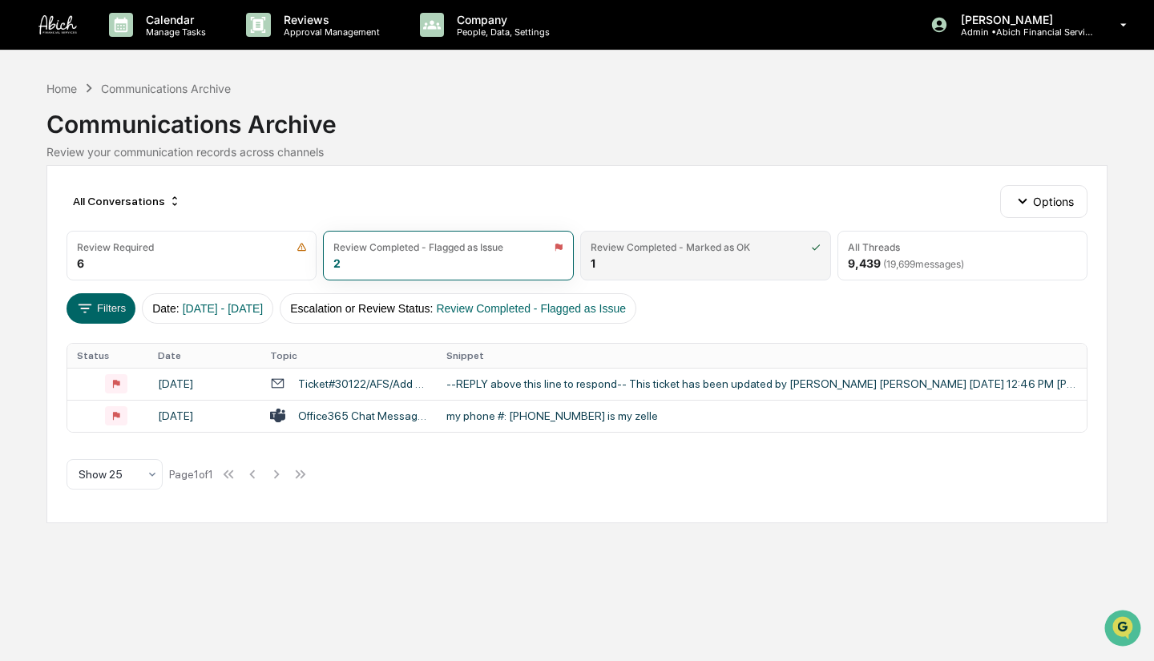
click at [678, 254] on div "Review Completed - Marked as OK 1" at bounding box center [705, 256] width 251 height 50
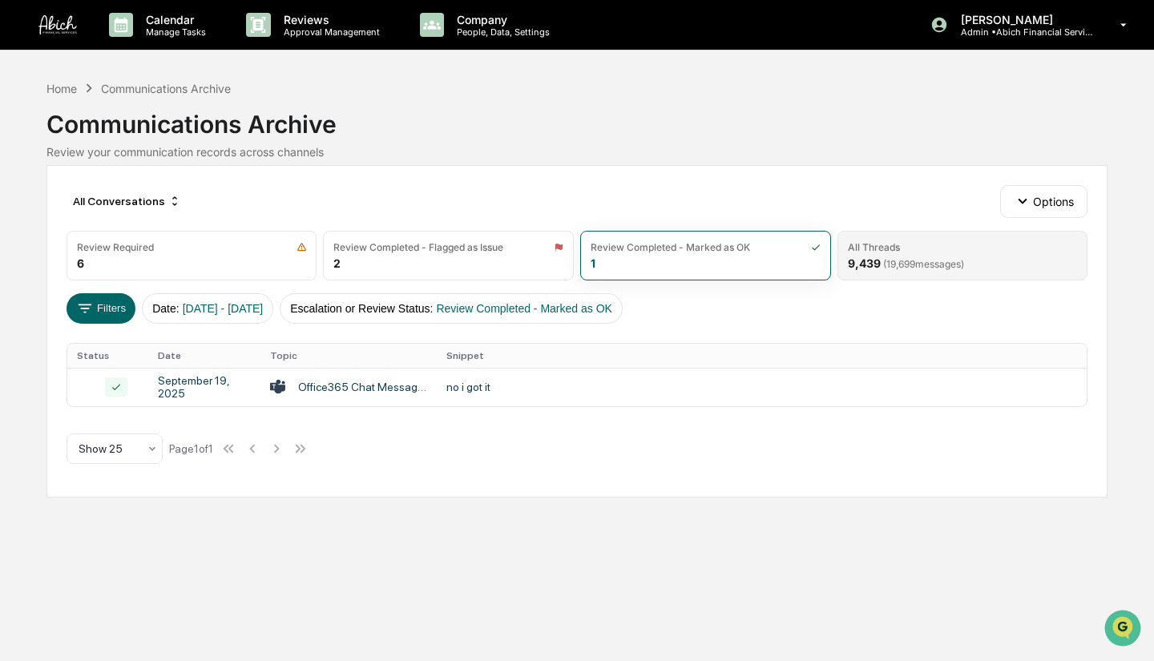
click at [887, 262] on span "( 19,699 messages)" at bounding box center [923, 264] width 81 height 12
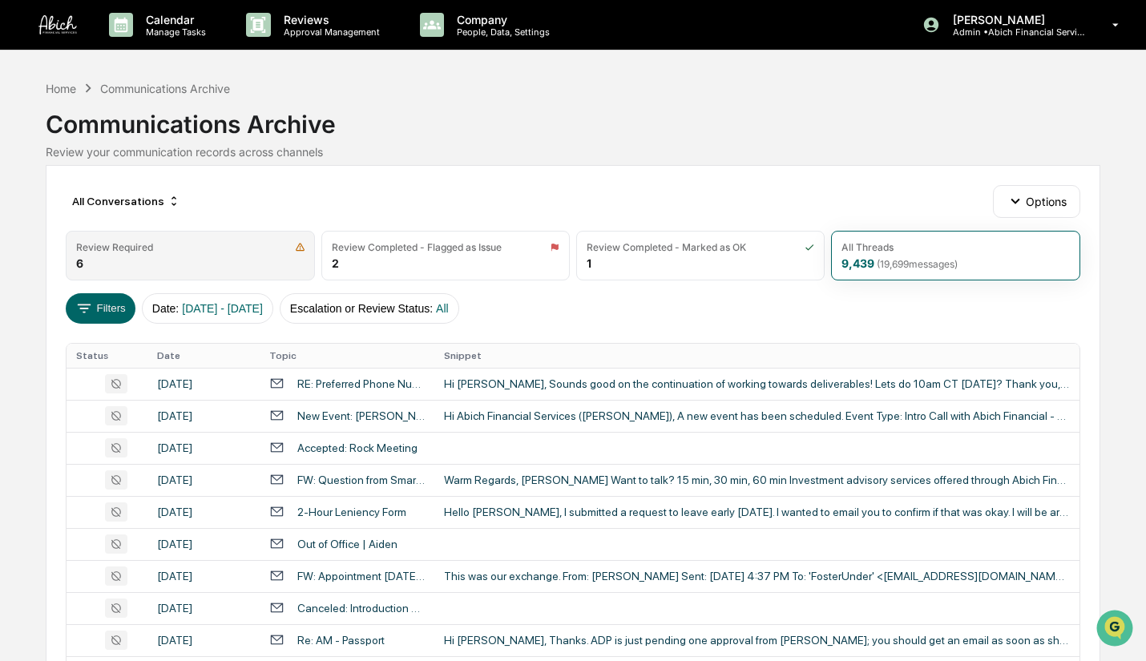
click at [227, 276] on div "Review Required 6" at bounding box center [190, 256] width 249 height 50
